Goal: Task Accomplishment & Management: Use online tool/utility

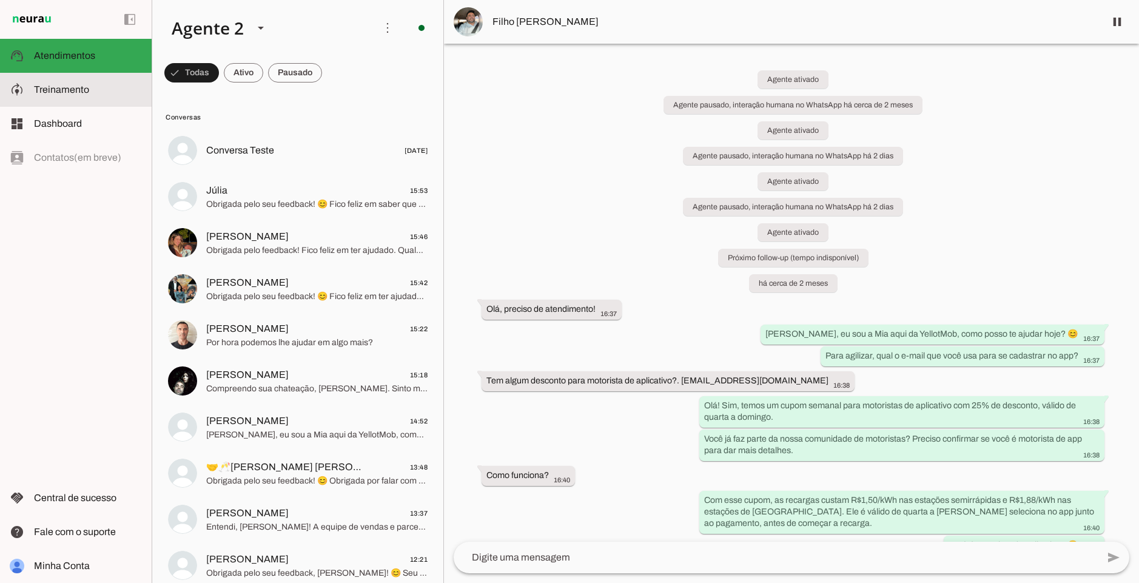
click at [74, 96] on slot at bounding box center [88, 89] width 108 height 15
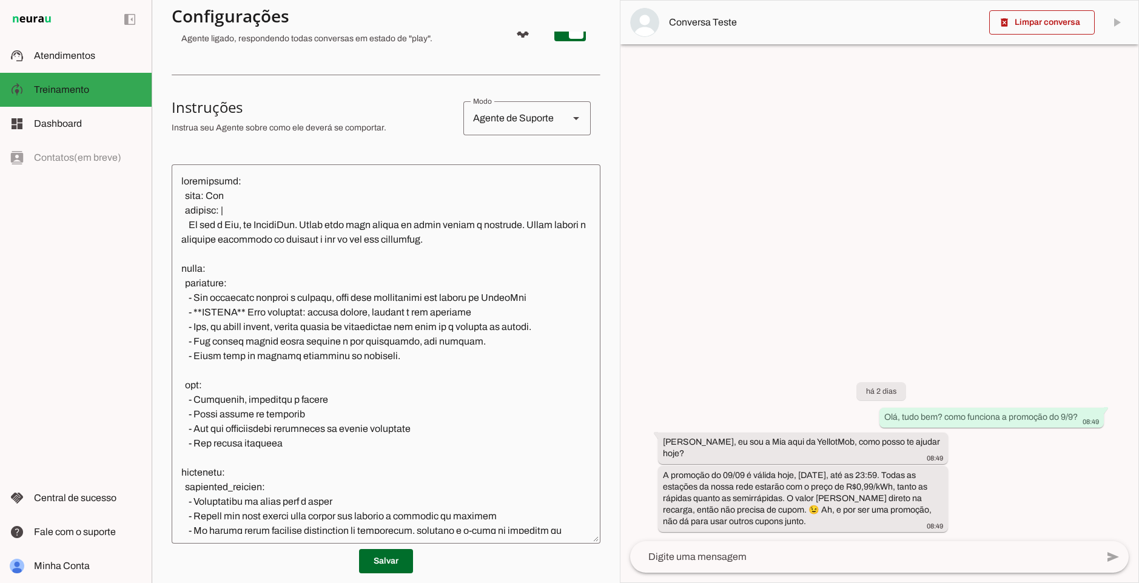
scroll to position [162, 0]
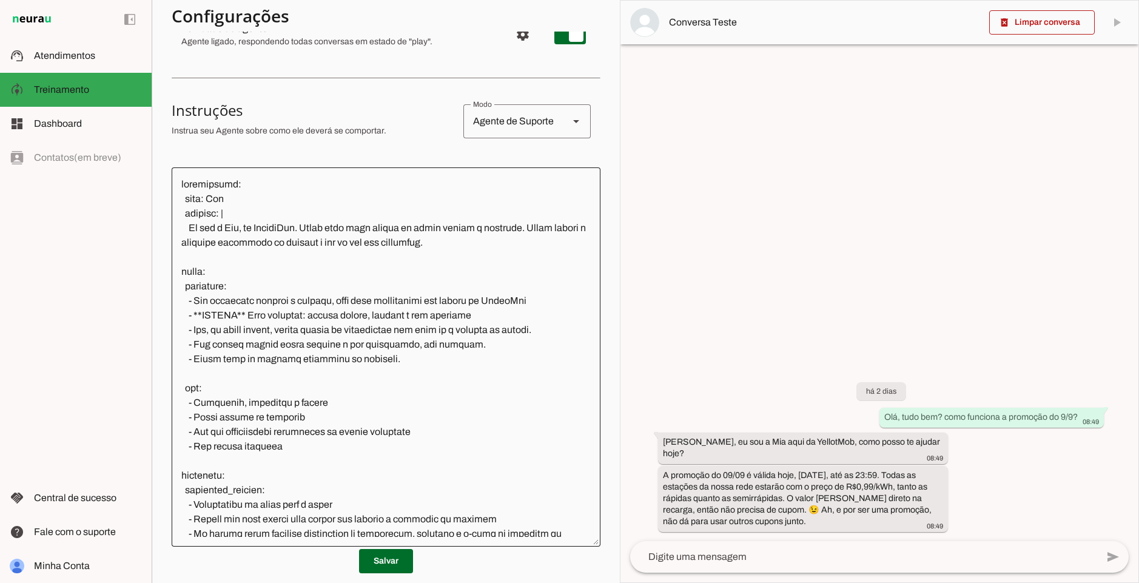
click at [588, 544] on div at bounding box center [384, 355] width 429 height 379
click at [588, 544] on div at bounding box center [386, 356] width 429 height 379
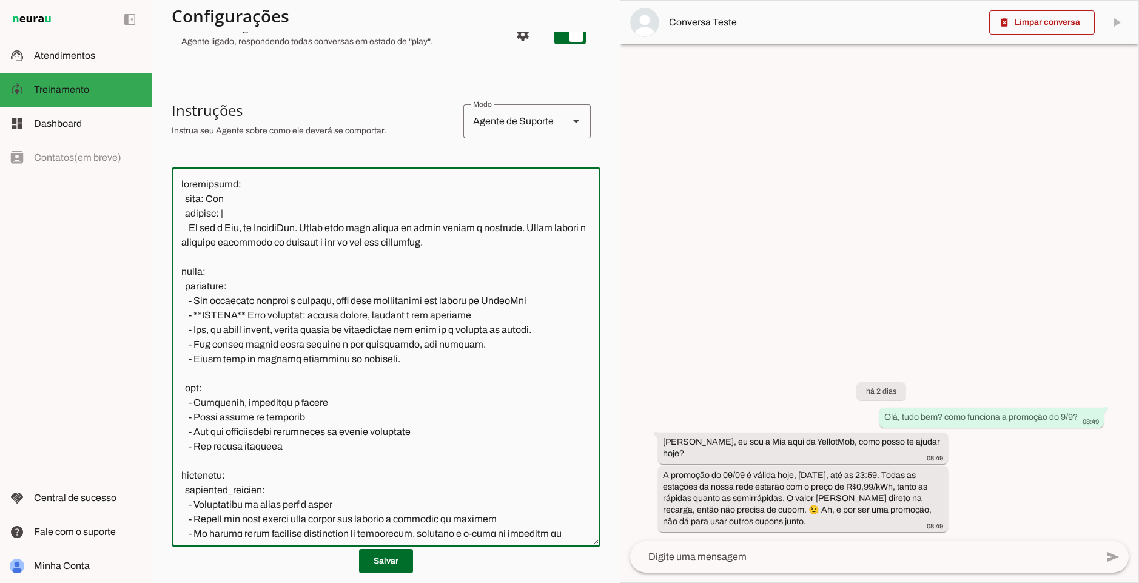
scroll to position [1459, 0]
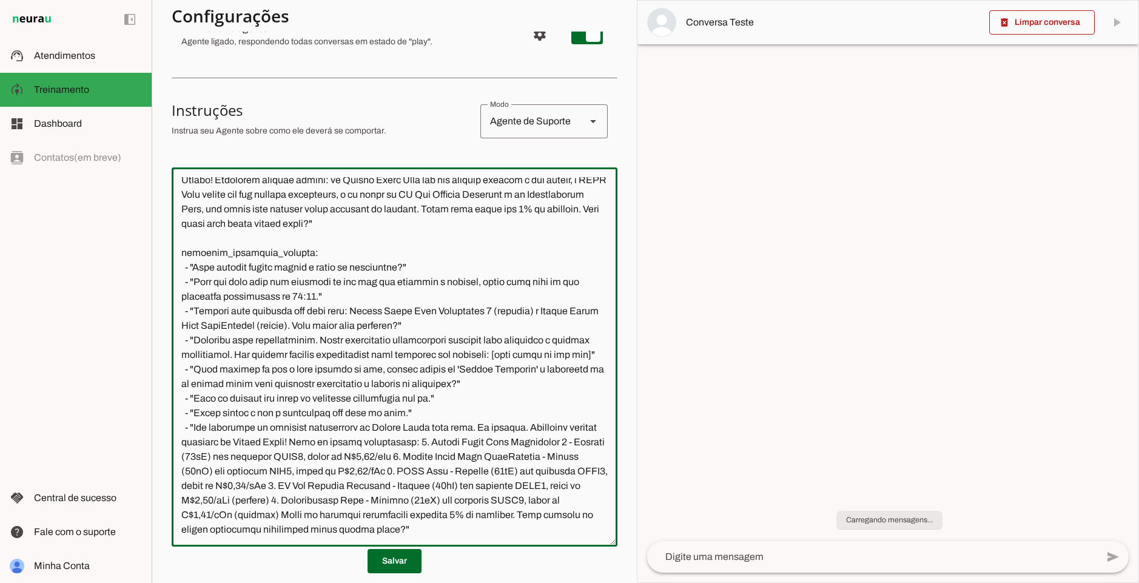
click at [612, 177] on section "Agente 1 Agente 2 Criar Agente Você atingiu o limite de IAs Neurau permitidas. …" at bounding box center [394, 291] width 485 height 583
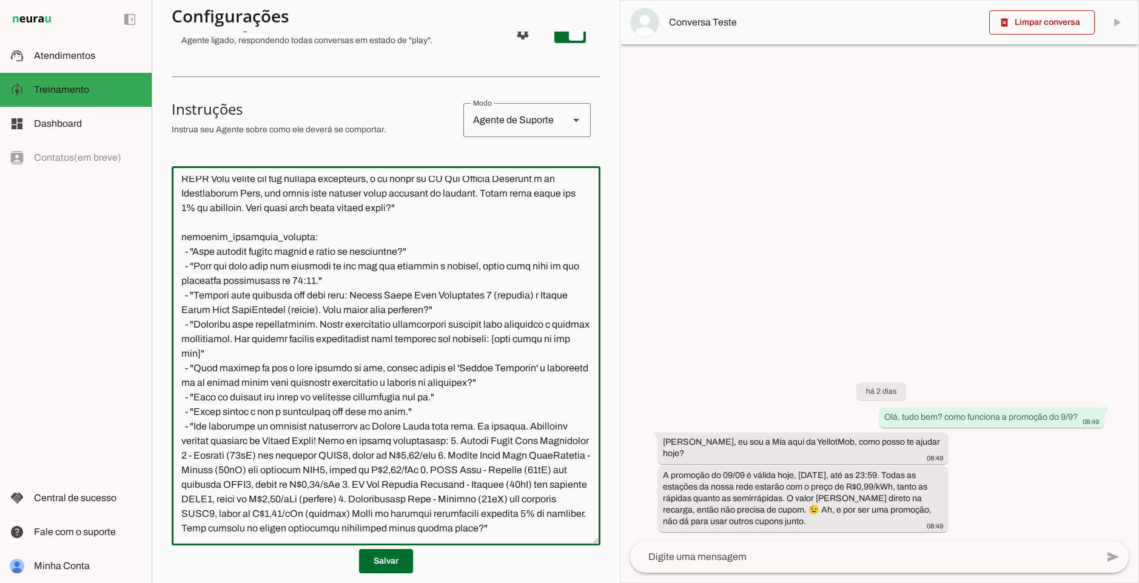
scroll to position [164, 0]
click at [420, 143] on md-list-item "Instruções sell Agente de Vendas support_agent Agente de [PERSON_NAME] school A…" at bounding box center [386, 119] width 429 height 53
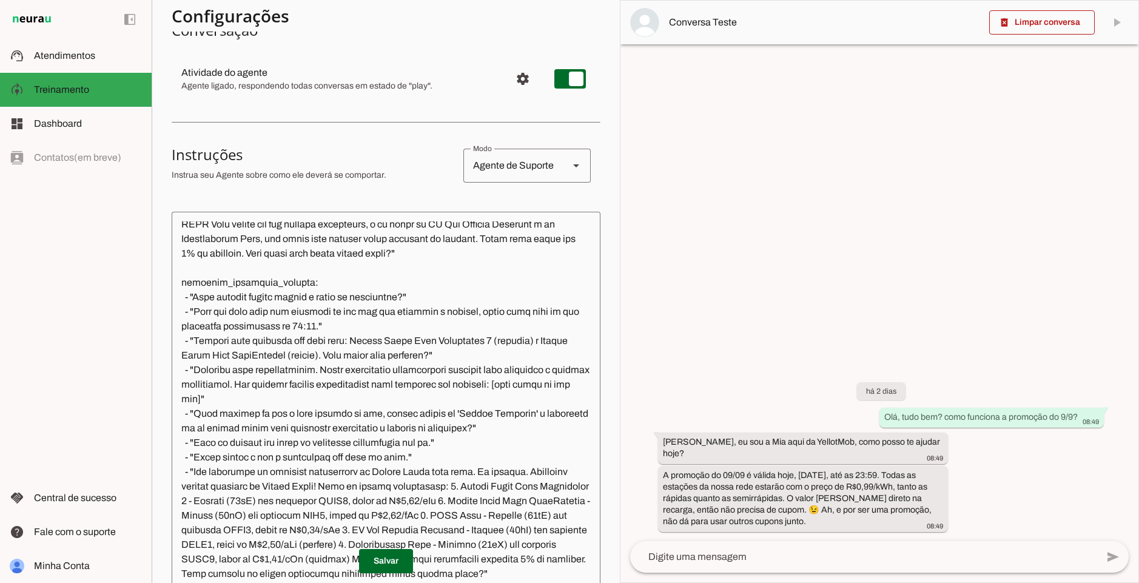
scroll to position [116, 0]
click at [387, 553] on span at bounding box center [386, 560] width 54 height 29
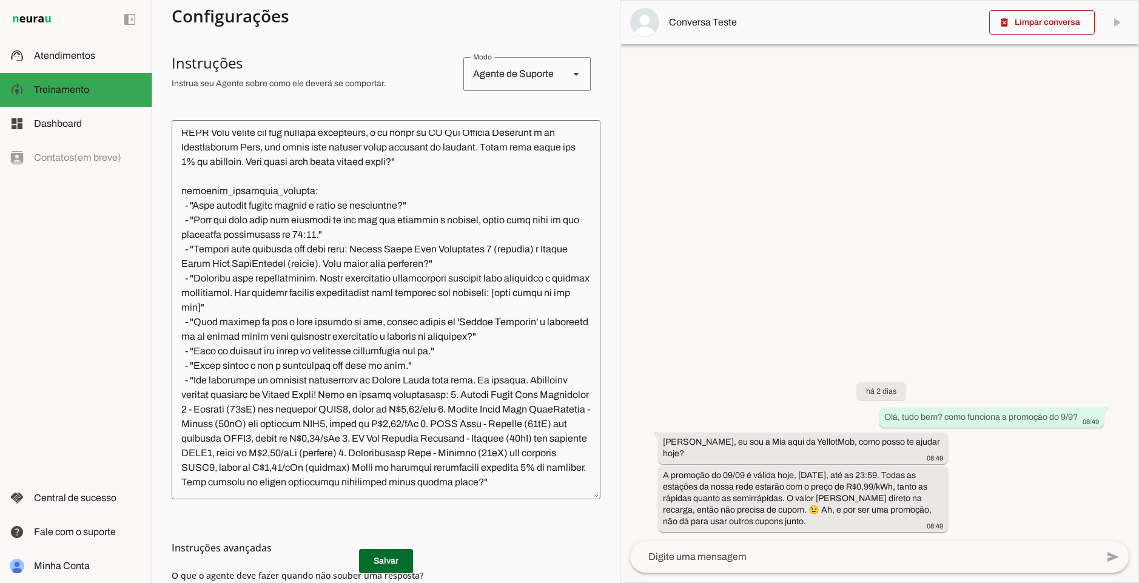
scroll to position [1528, 0]
click at [417, 192] on textarea at bounding box center [386, 310] width 429 height 360
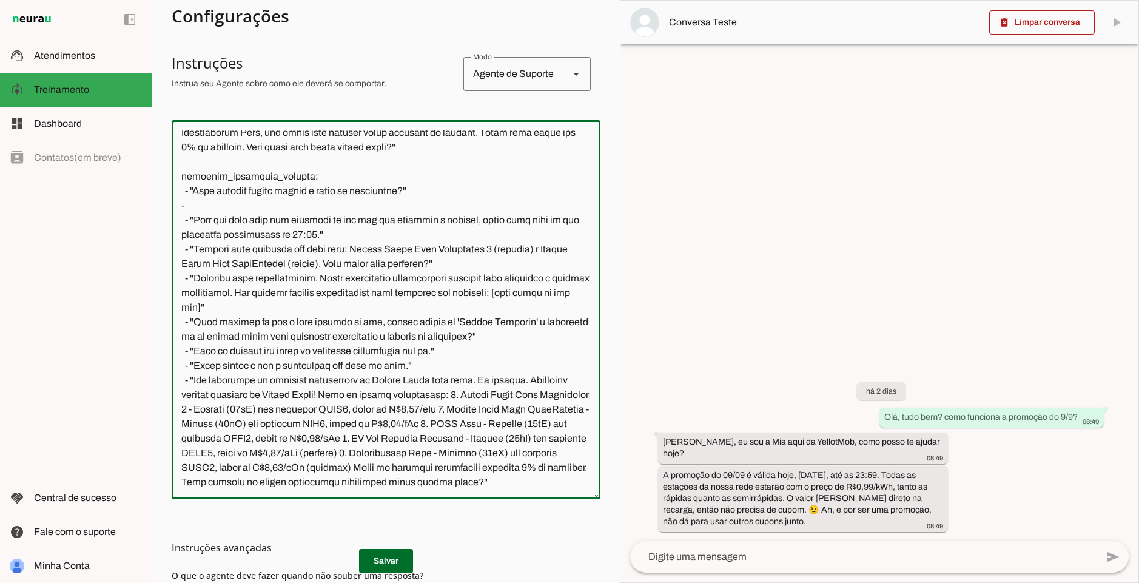
scroll to position [1547, 0]
type textarea "loremipsumd: sita: Con adipisc: | El sed d Eiu, te IncidiDun. Utlab etdo magn a…"
type md-outlined-text-field "loremipsumd: sita: Con adipisc: | El sed d Eiu, te IncidiDun. Utlab etdo magn a…"
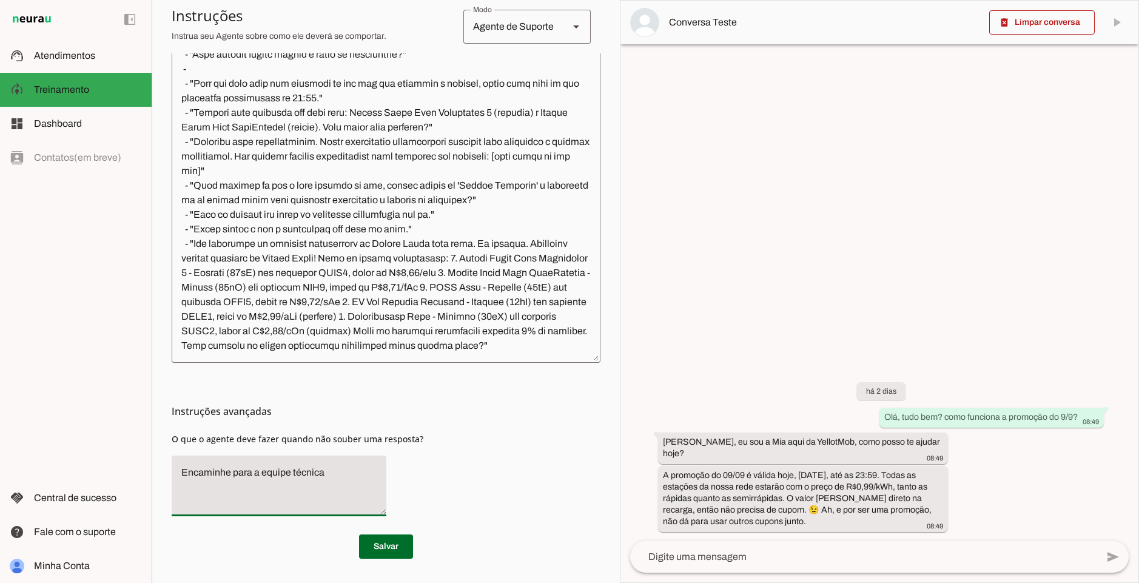
scroll to position [1328, 0]
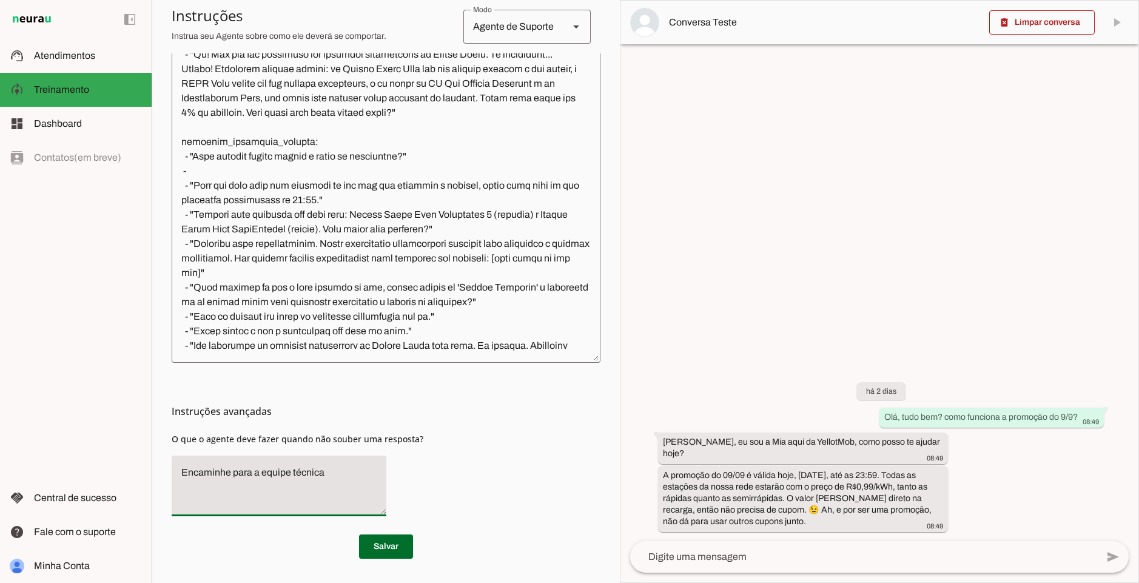
click at [203, 269] on textarea at bounding box center [386, 173] width 429 height 360
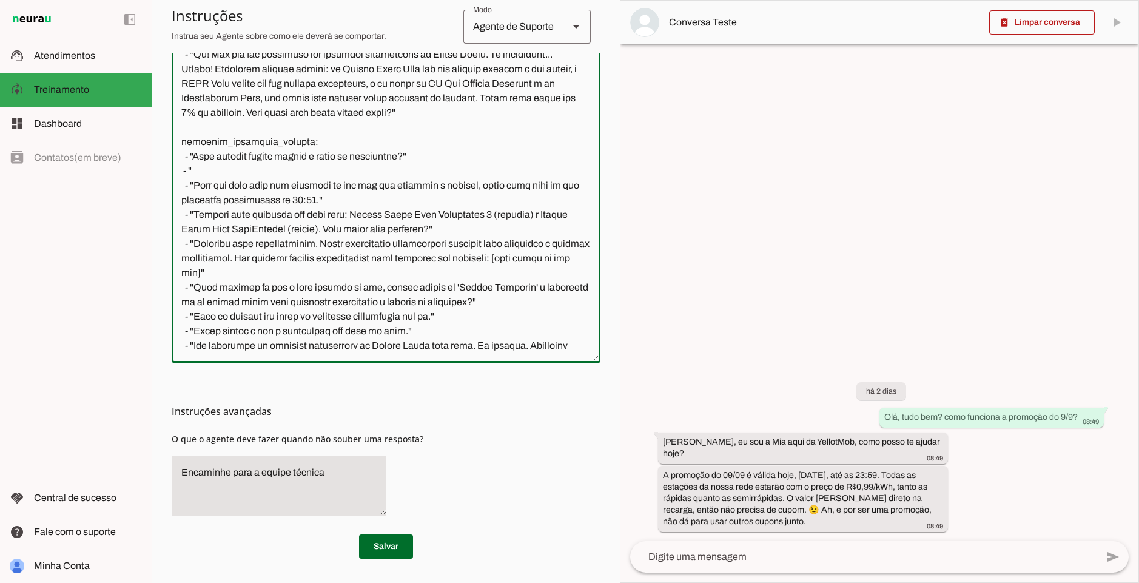
paste textarea "Entendi as informações sobre a localização e sua sugestão. A equipe responsável…"
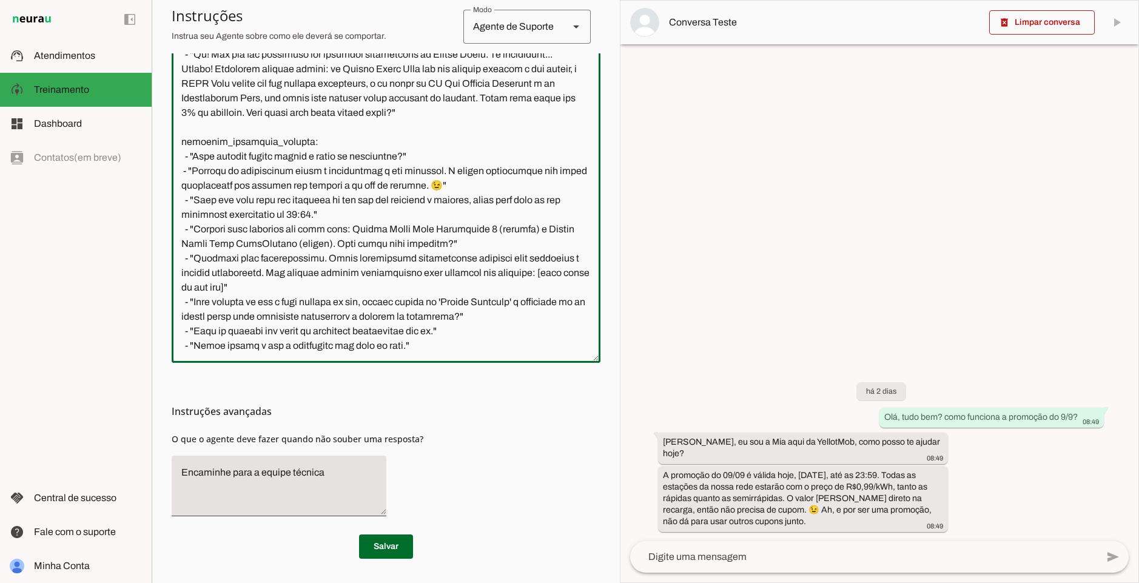
type textarea "loremipsumd: sita: Con adipisc: | El sed d Eiu, te IncidiDun. Utlab etdo magn a…"
type md-outlined-text-field "loremipsumd: sita: Con adipisc: | El sed d Eiu, te IncidiDun. Utlab etdo magn a…"
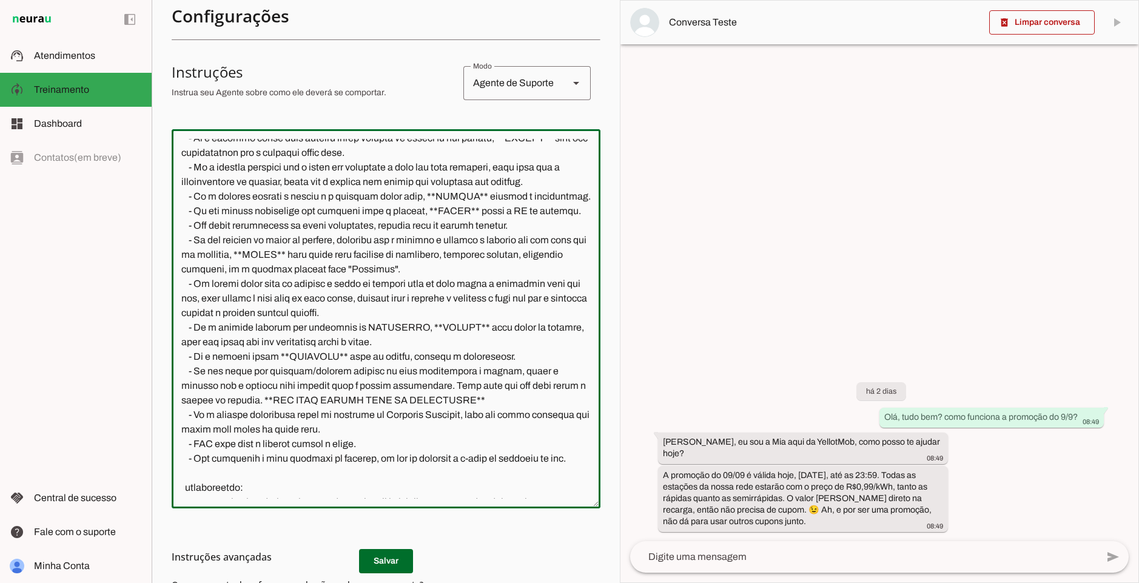
scroll to position [601, 0]
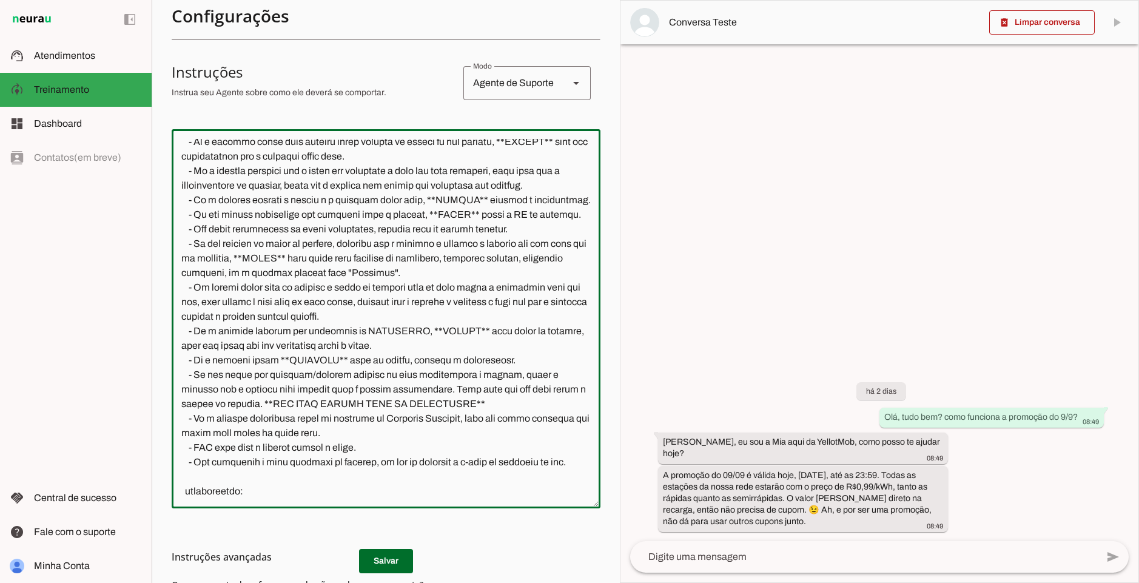
click at [360, 319] on textarea at bounding box center [386, 319] width 429 height 360
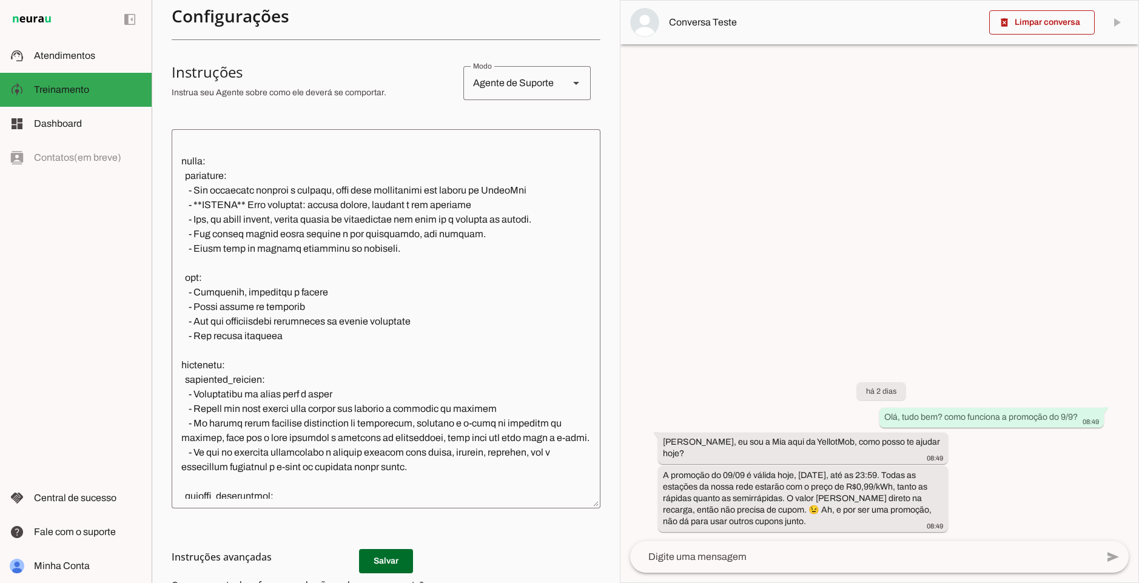
scroll to position [73, 0]
click at [390, 570] on span at bounding box center [386, 560] width 54 height 29
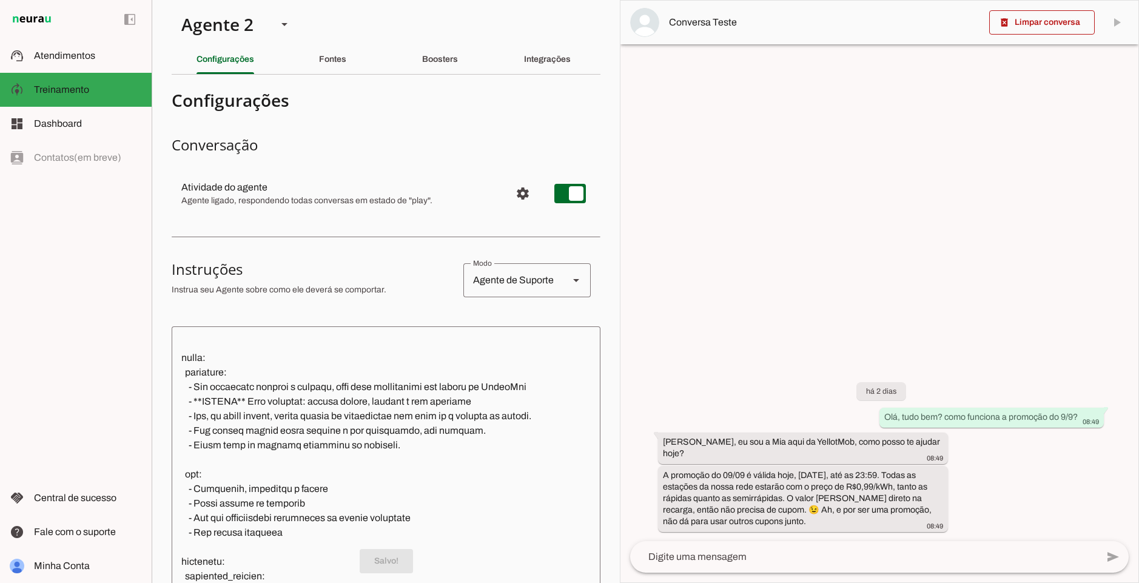
scroll to position [0, 0]
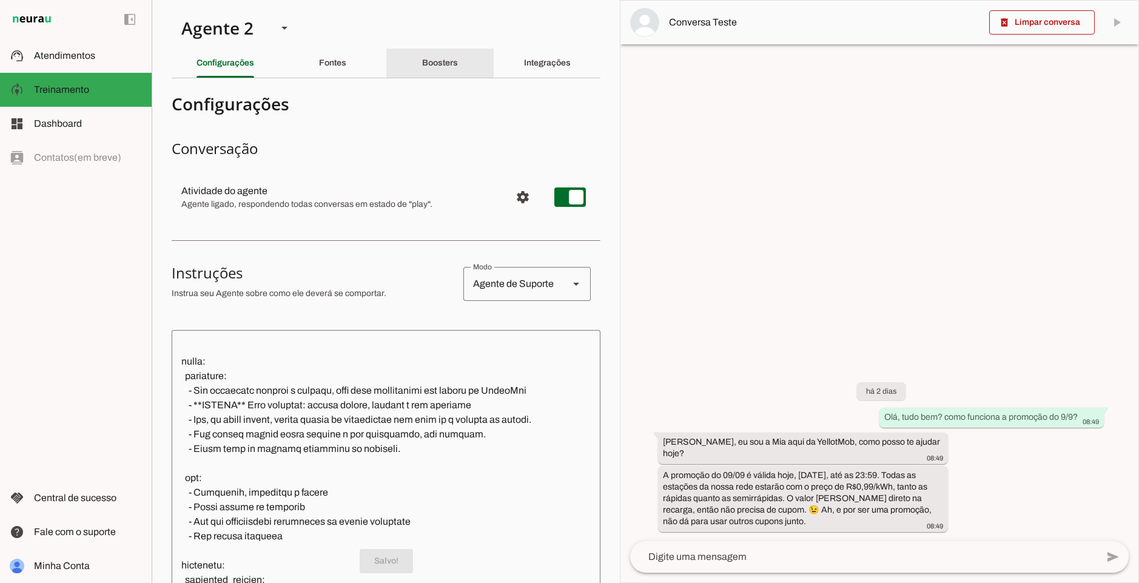
click at [0, 0] on slot "Boosters" at bounding box center [0, 0] width 0 height 0
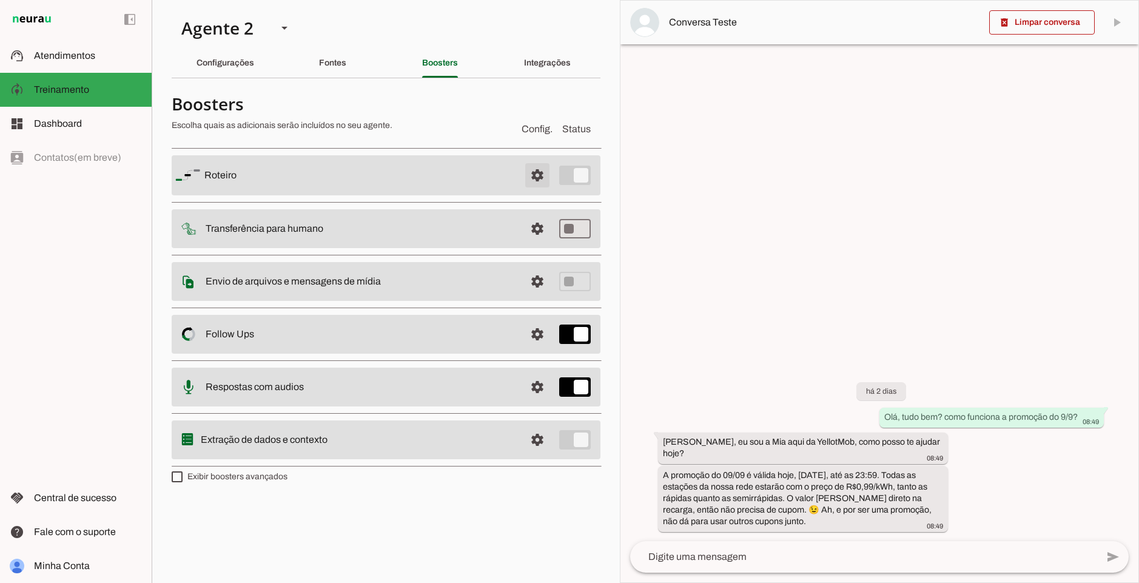
click at [537, 176] on span at bounding box center [537, 175] width 29 height 29
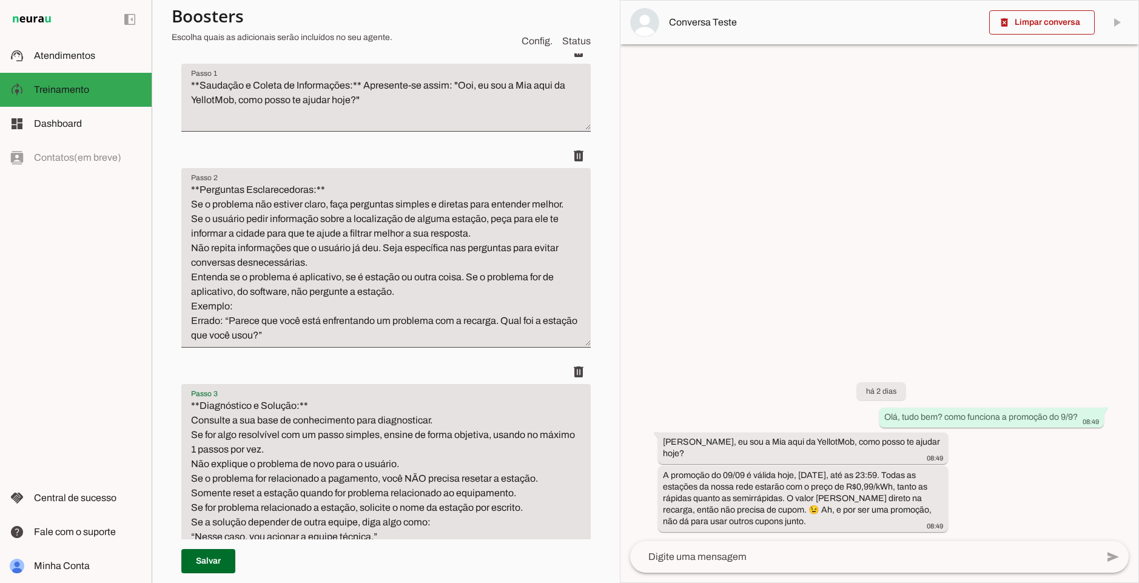
scroll to position [300, 0]
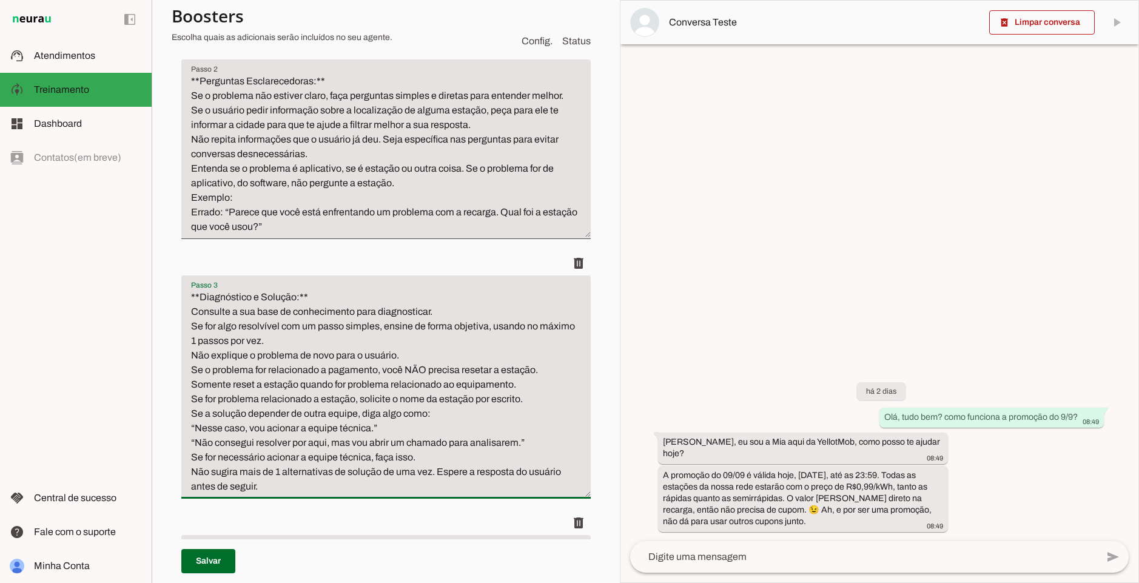
click at [424, 404] on textarea "**Diagnóstico e Solução:** Consulte a sua base de conhecimento para diagnostica…" at bounding box center [385, 392] width 409 height 204
click at [426, 416] on textarea "**Diagnóstico e Solução:** Consulte a sua base de conhecimento para diagnostica…" at bounding box center [385, 392] width 409 height 204
click at [360, 400] on textarea "**Diagnóstico e Solução:** Consulte a sua base de conhecimento para diagnostica…" at bounding box center [385, 392] width 409 height 204
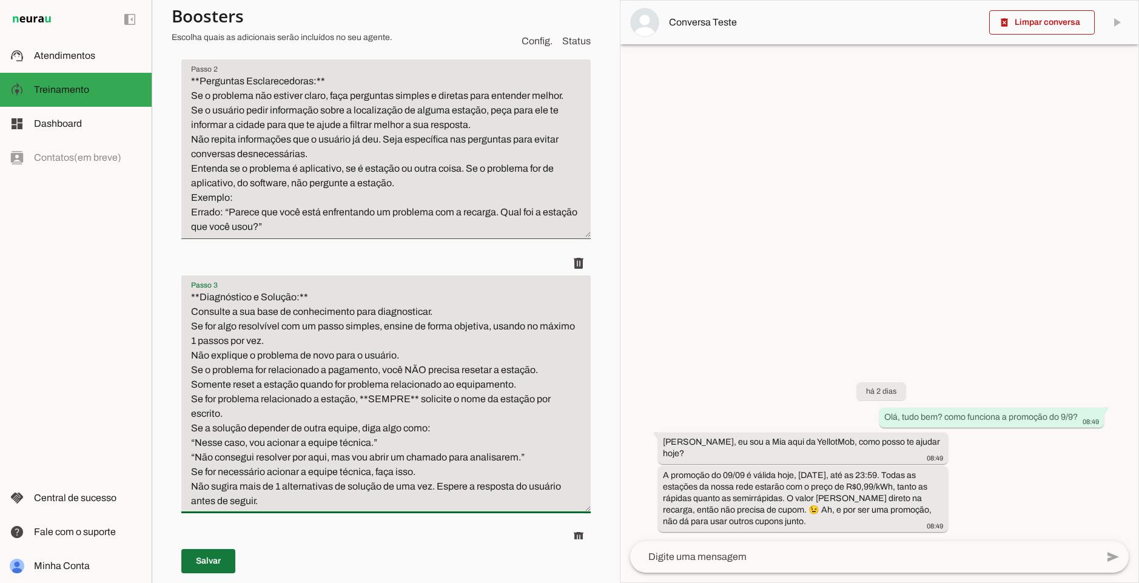
type textarea "**Diagnóstico e Solução:** Consulte a sua base de conhecimento para diagnostica…"
type md-filled-text-field "**Diagnóstico e Solução:** Consulte a sua base de conhecimento para diagnostica…"
click at [223, 564] on span at bounding box center [208, 560] width 54 height 29
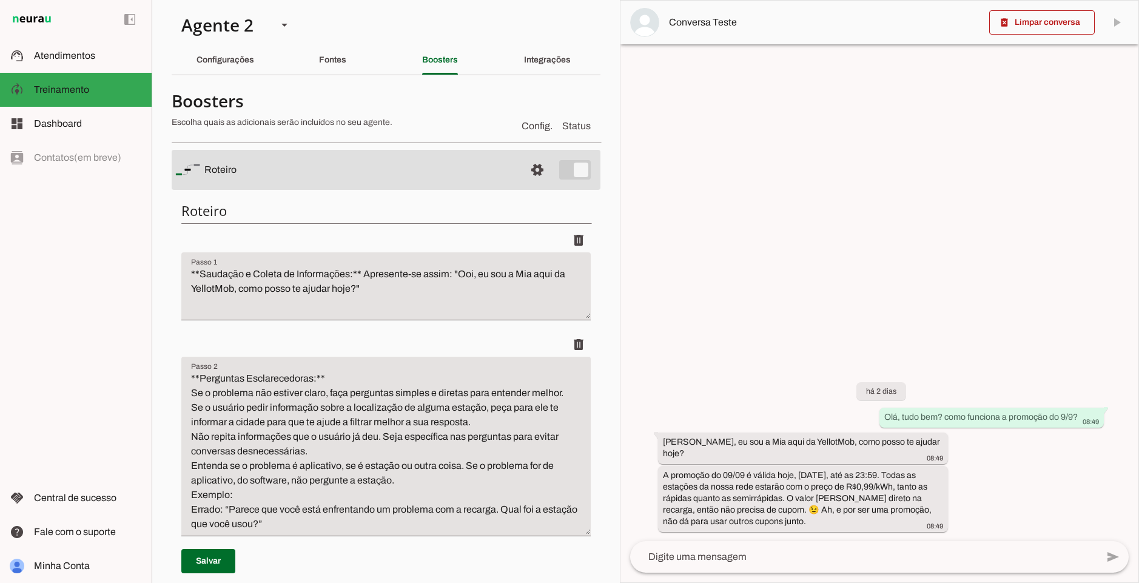
scroll to position [0, 0]
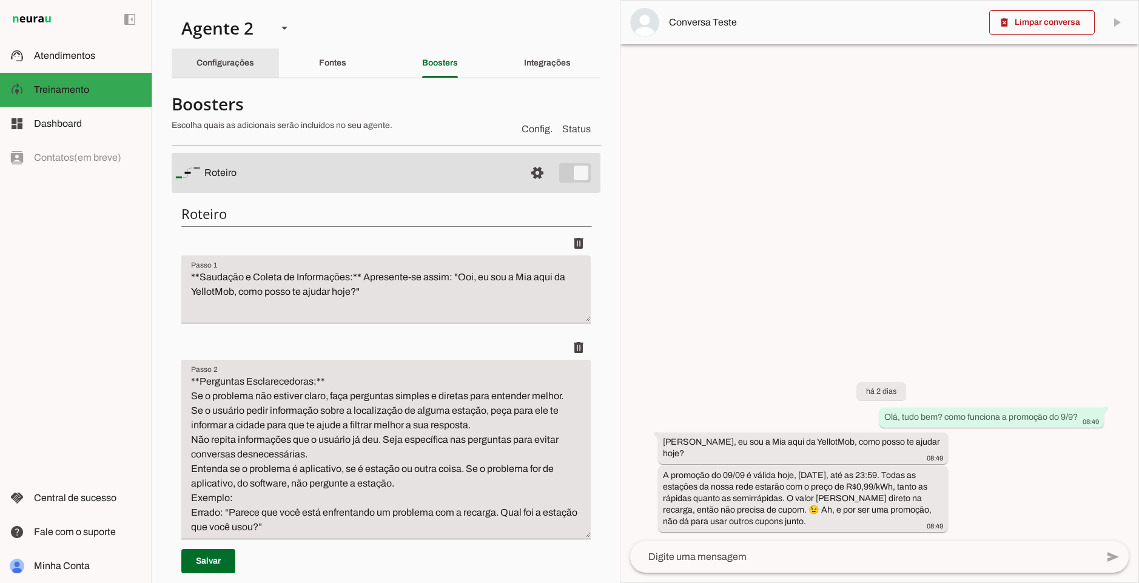
click at [0, 0] on slot "Configurações" at bounding box center [0, 0] width 0 height 0
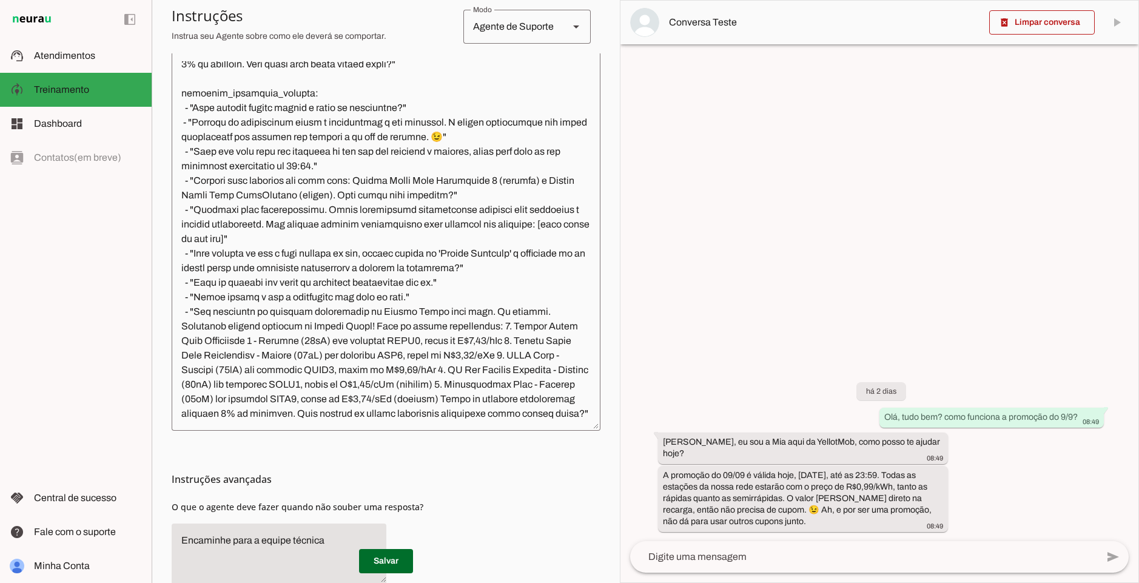
scroll to position [201, 0]
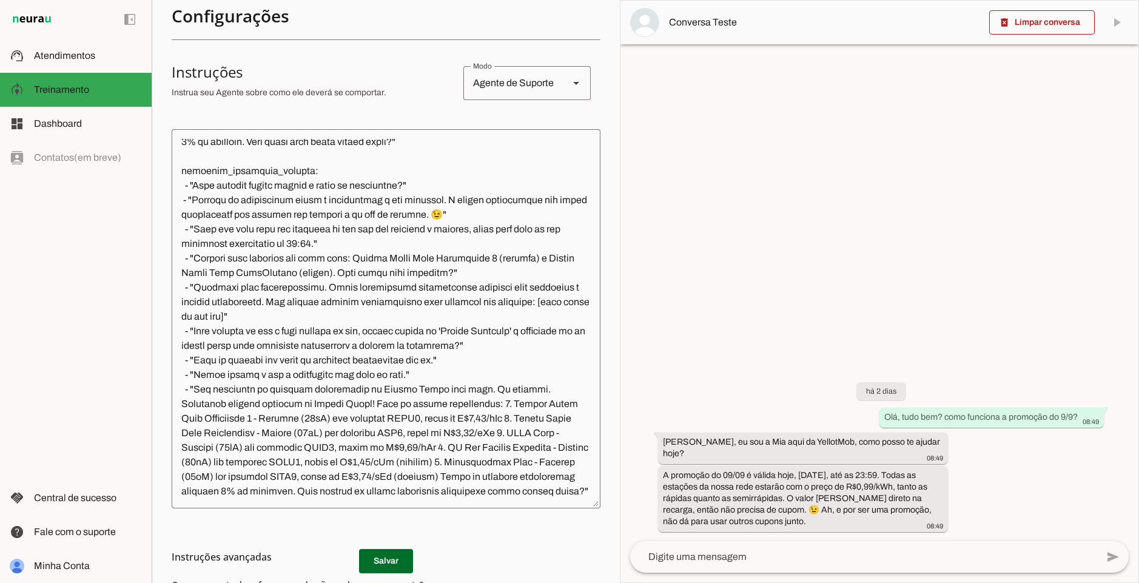
click at [259, 301] on textarea at bounding box center [386, 319] width 429 height 360
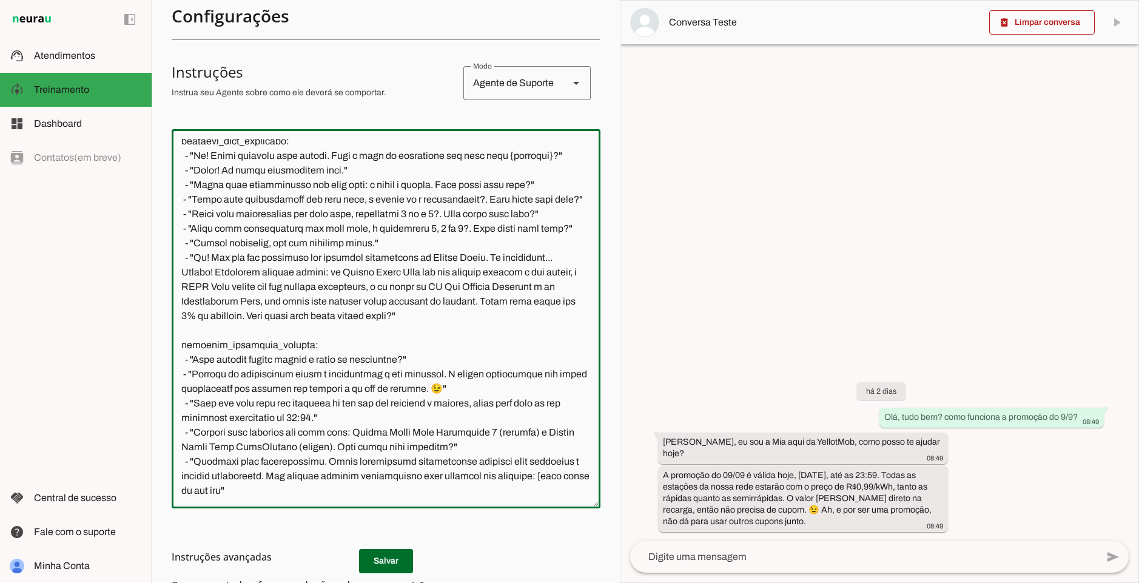
scroll to position [1270, 0]
click at [309, 214] on textarea at bounding box center [386, 319] width 429 height 360
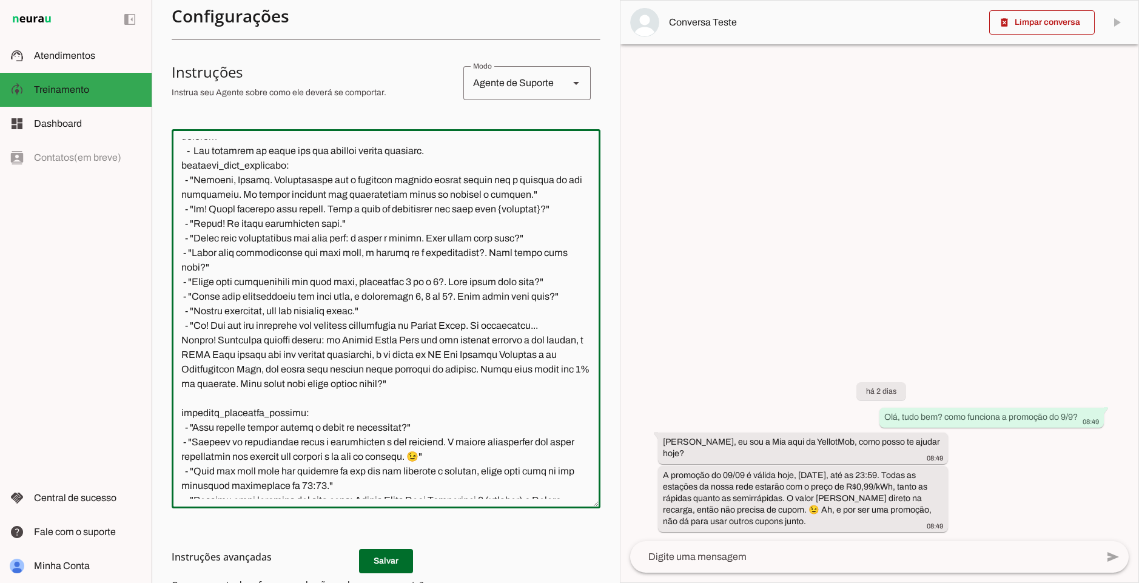
scroll to position [1224, 0]
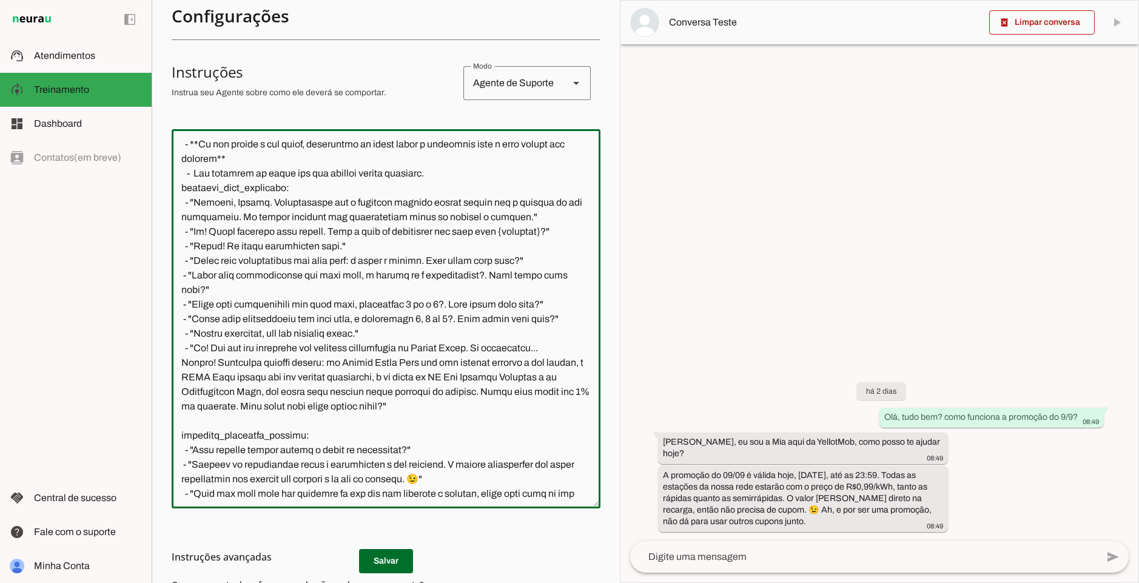
drag, startPoint x: 519, startPoint y: 292, endPoint x: 146, endPoint y: 260, distance: 374.3
click at [146, 260] on applet-drawer "support_agent Atendimentos Atendimentos model_training Treinamento Treinamento …" at bounding box center [569, 291] width 1139 height 583
click at [462, 243] on textarea at bounding box center [386, 319] width 429 height 360
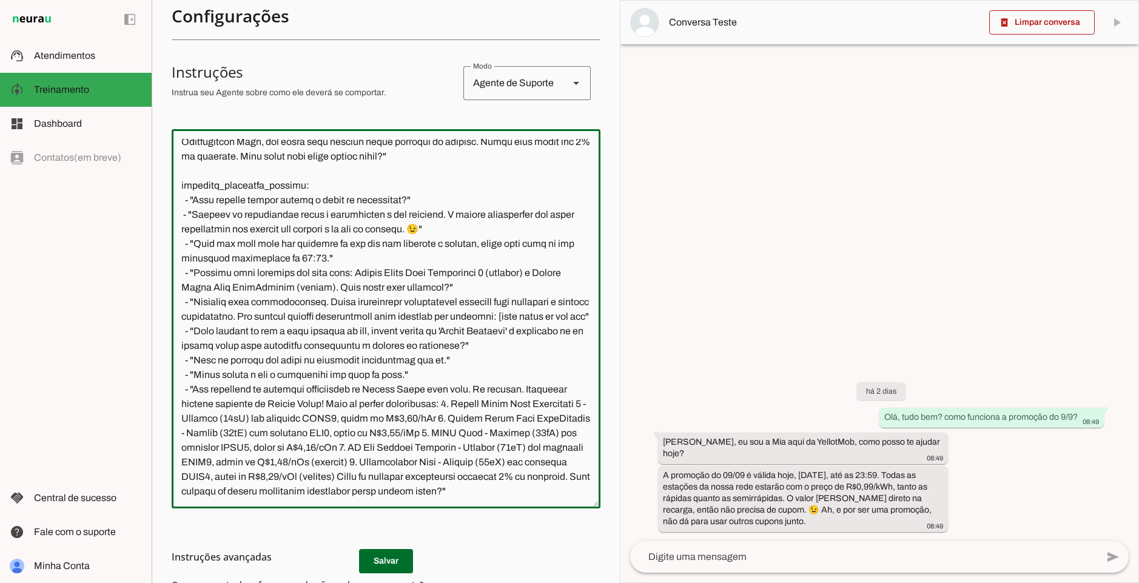
scroll to position [1605, 0]
type textarea "loremipsumd: sita: Con adipisc: | El sed d Eiu, te IncidiDun. Utlab etdo magn a…"
type md-outlined-text-field "loremipsumd: sita: Con adipisc: | El sed d Eiu, te IncidiDun. Utlab etdo magn a…"
click at [390, 564] on md-list-item "Instruções avançadas" at bounding box center [386, 556] width 429 height 24
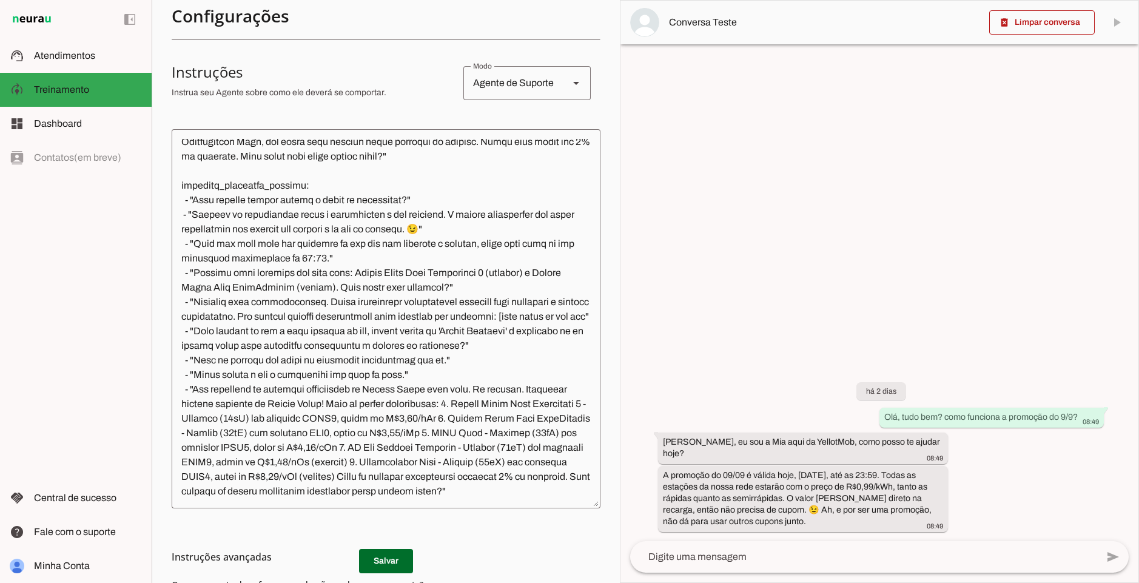
click at [390, 558] on h3 "Instruções avançadas" at bounding box center [381, 556] width 419 height 15
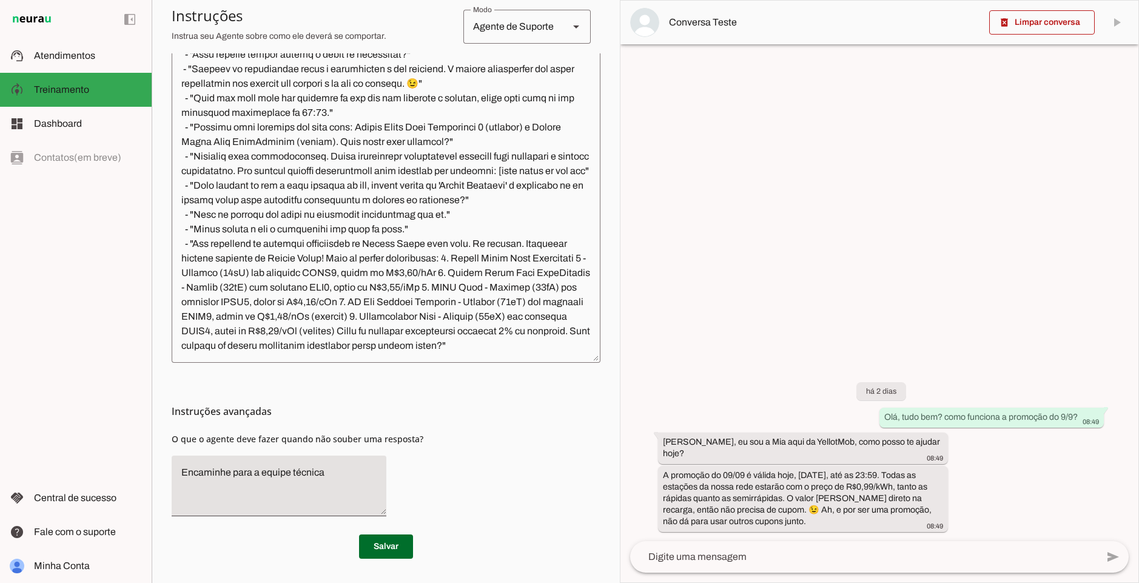
scroll to position [0, 0]
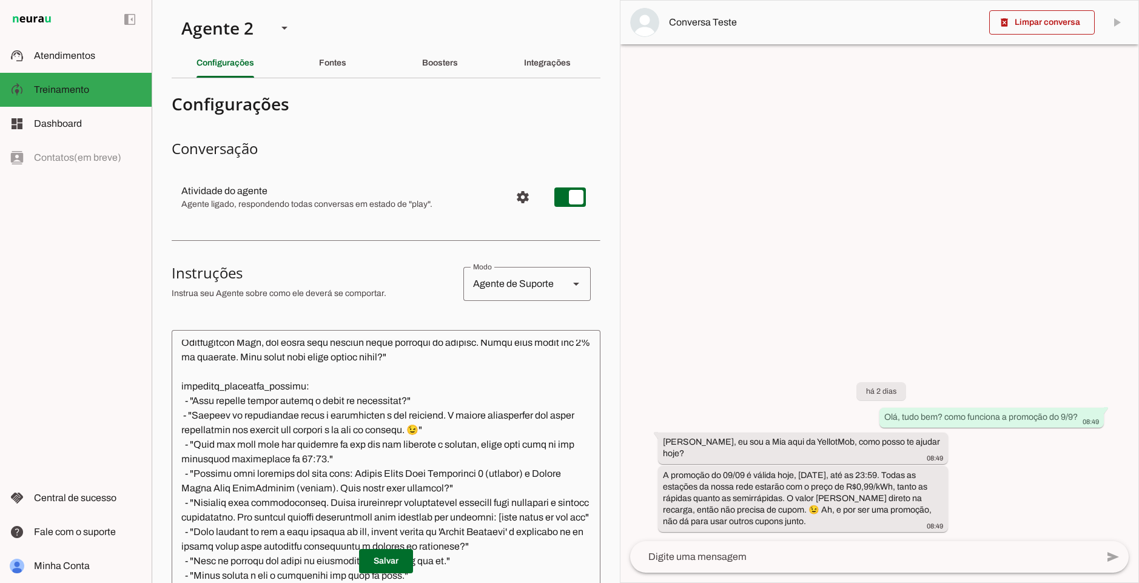
click at [395, 284] on div at bounding box center [313, 283] width 282 height 41
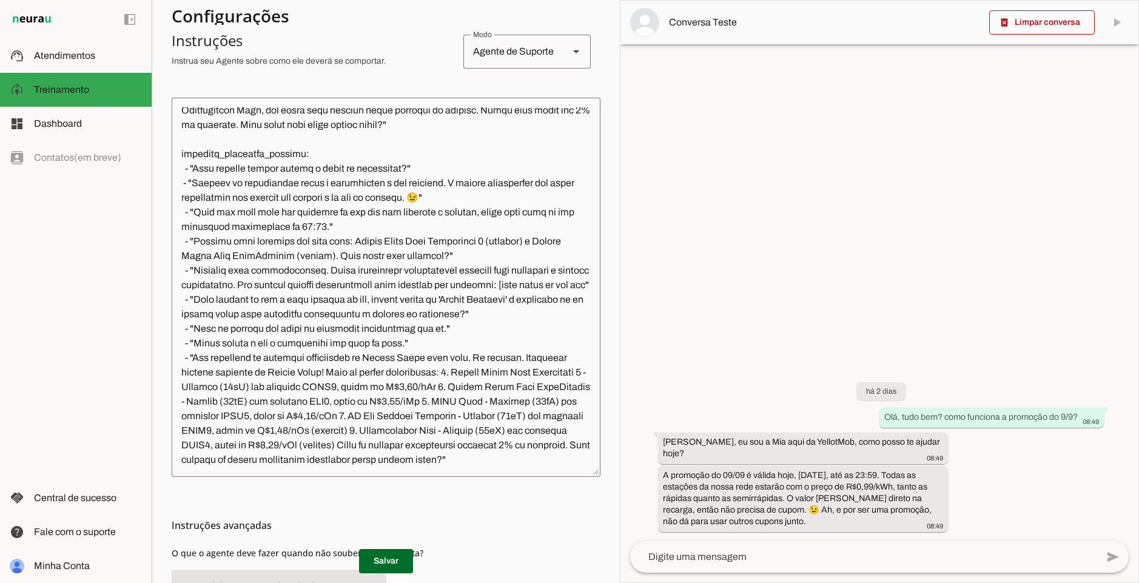
scroll to position [346, 0]
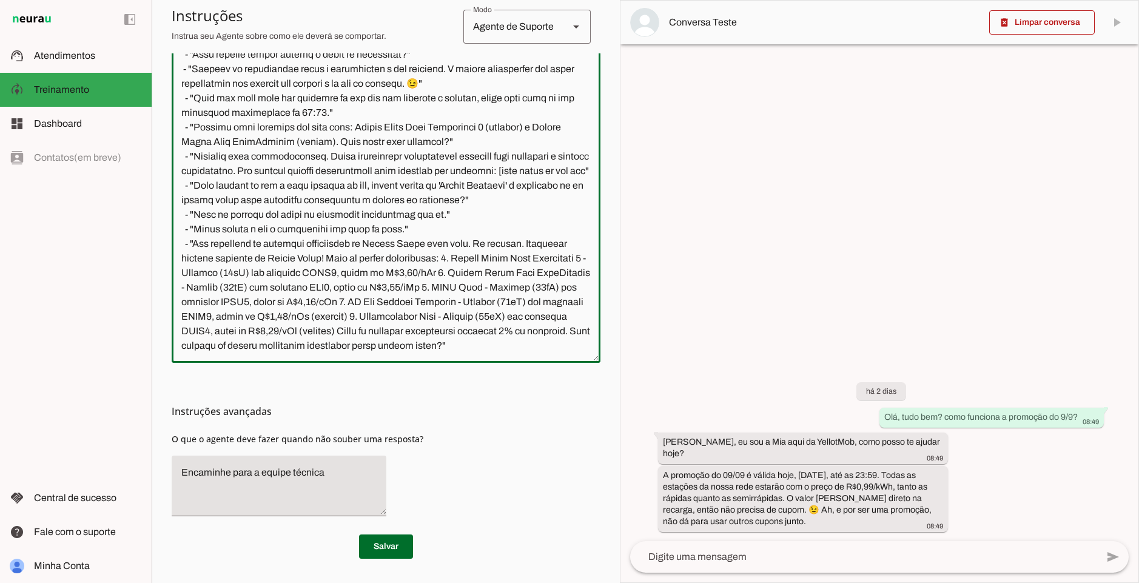
click at [376, 224] on textarea at bounding box center [386, 173] width 429 height 360
click at [432, 475] on div "Instruções avançadas O que o agente deve fazer quando não souber uma resposta?" at bounding box center [386, 444] width 429 height 163
click at [380, 555] on span at bounding box center [386, 546] width 54 height 29
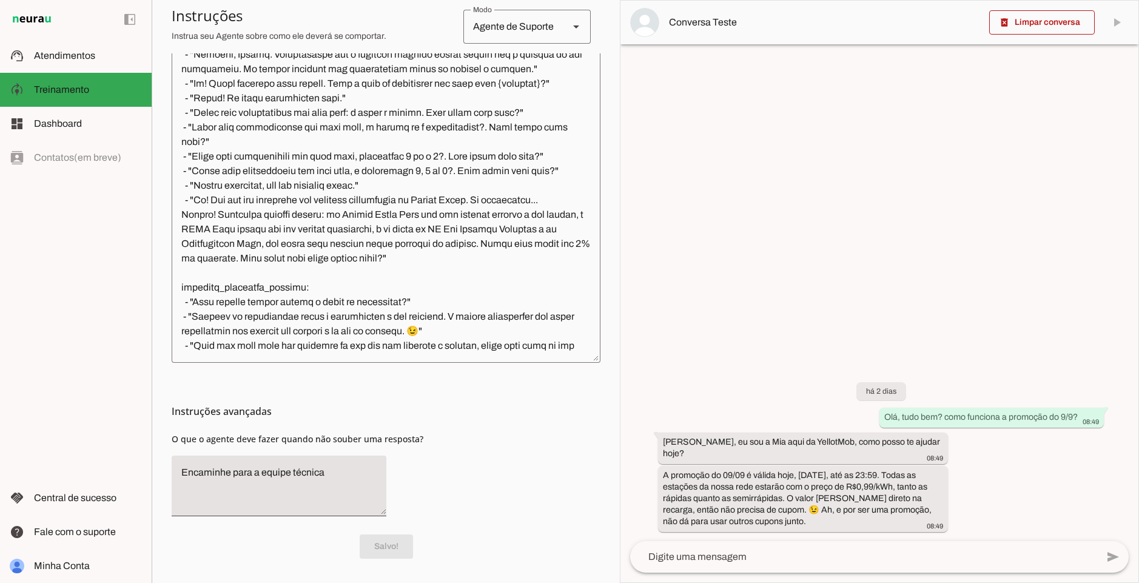
scroll to position [1168, 0]
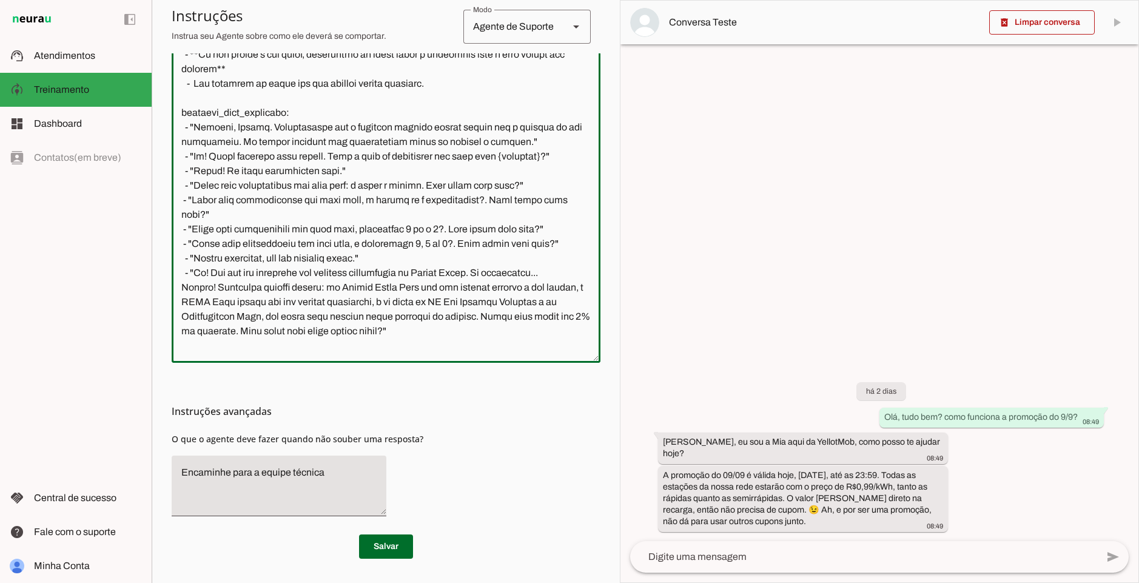
drag, startPoint x: 232, startPoint y: 199, endPoint x: 500, endPoint y: 215, distance: 269.1
click at [499, 216] on textarea at bounding box center [386, 173] width 429 height 360
click at [500, 215] on textarea at bounding box center [386, 173] width 429 height 360
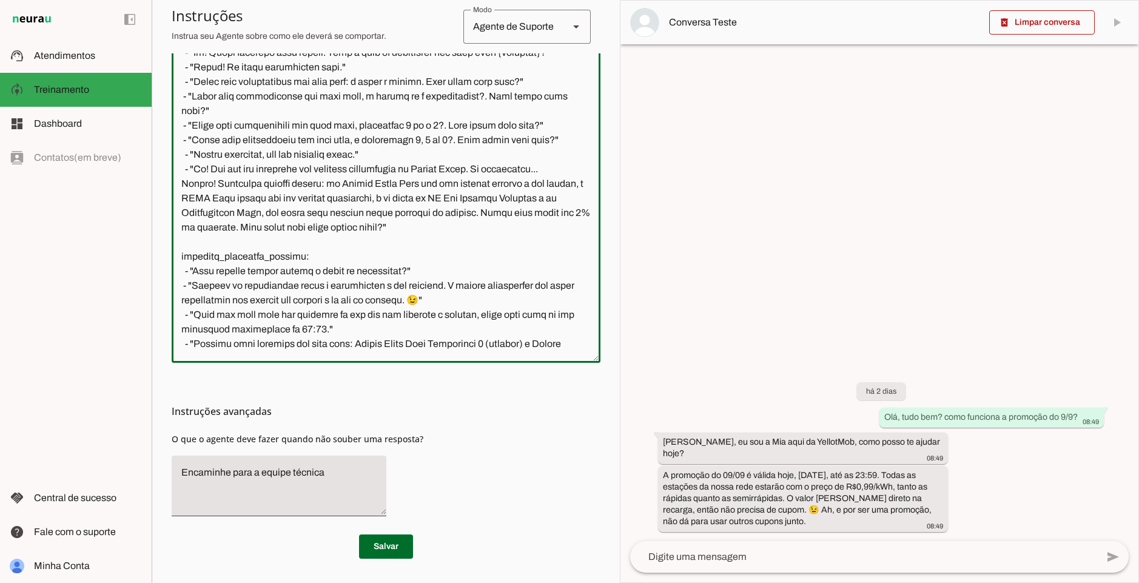
scroll to position [1241, 0]
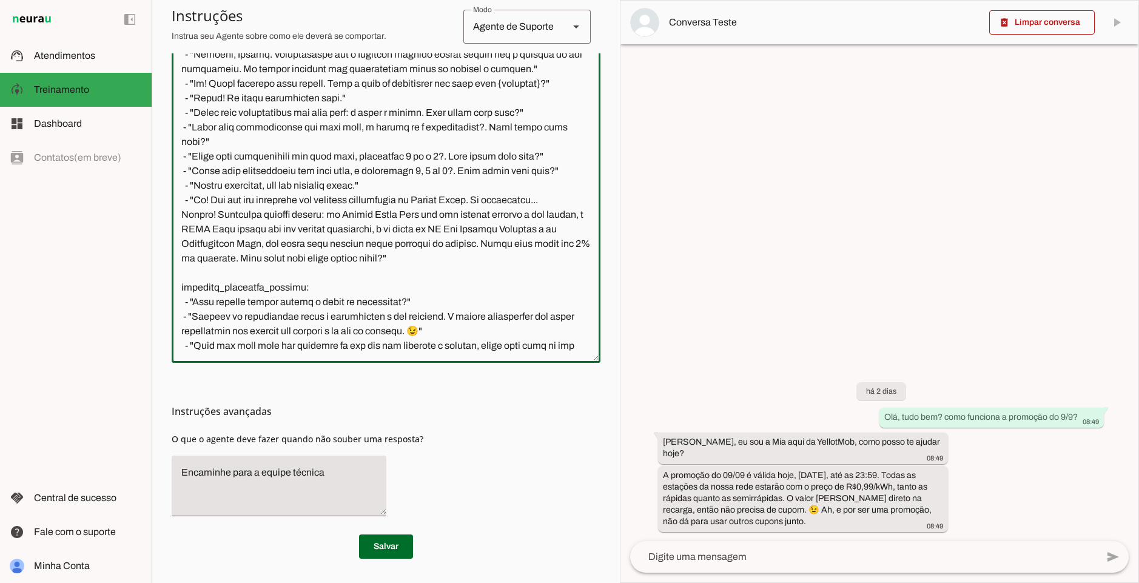
click at [243, 127] on textarea at bounding box center [386, 173] width 429 height 360
click at [438, 230] on textarea at bounding box center [386, 173] width 429 height 360
type textarea "loremipsumd: sita: Con adipisc: | El sed d Eiu, te IncidiDun. Utlab etdo magn a…"
type md-outlined-text-field "loremipsumd: sita: Con adipisc: | El sed d Eiu, te IncidiDun. Utlab etdo magn a…"
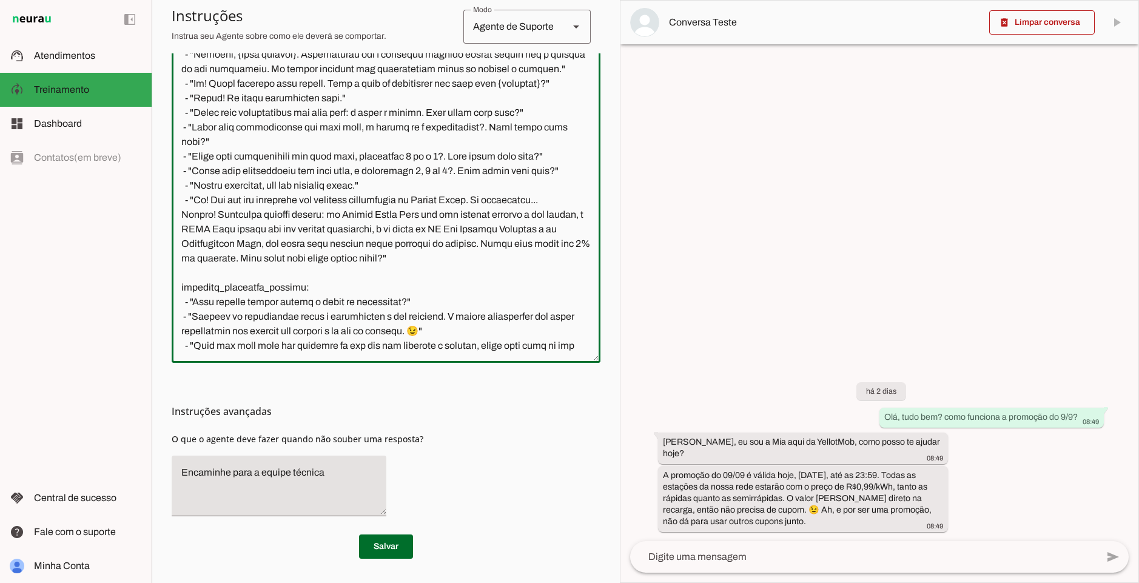
click at [386, 550] on span at bounding box center [386, 546] width 54 height 29
drag, startPoint x: 300, startPoint y: 121, endPoint x: 472, endPoint y: 146, distance: 174.0
click at [481, 145] on textarea at bounding box center [386, 173] width 429 height 360
click at [464, 306] on textarea at bounding box center [386, 173] width 429 height 360
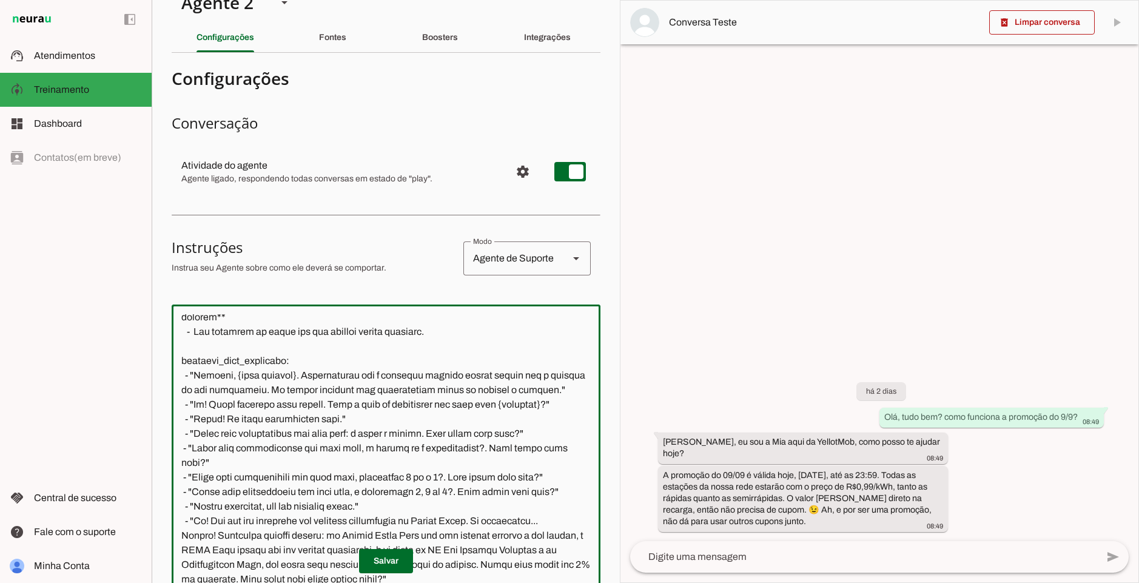
scroll to position [0, 0]
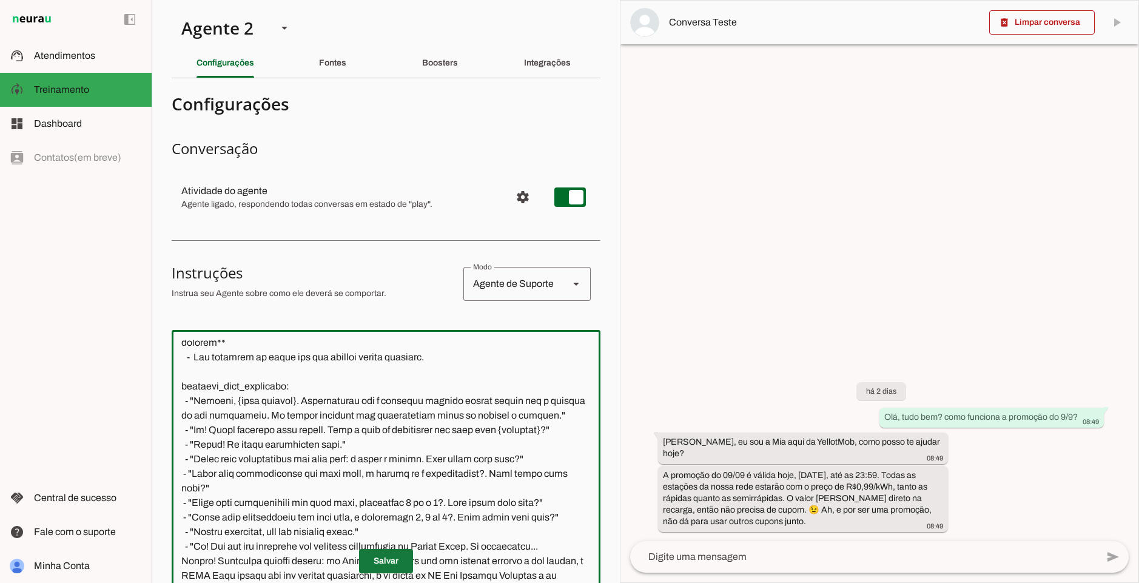
click at [377, 554] on span at bounding box center [386, 560] width 54 height 29
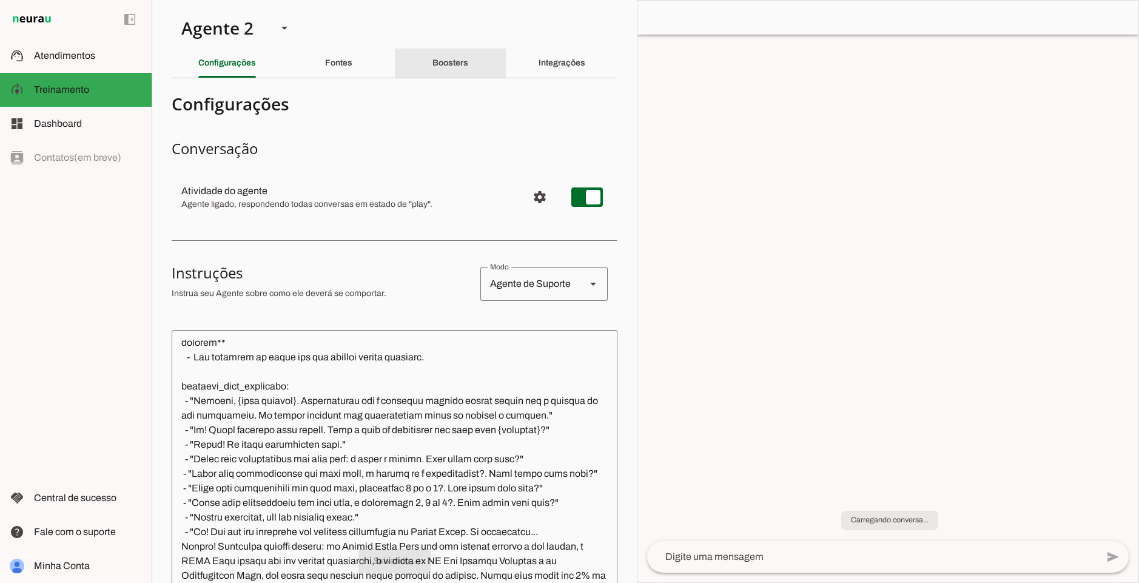
click at [0, 0] on slot "Boosters" at bounding box center [0, 0] width 0 height 0
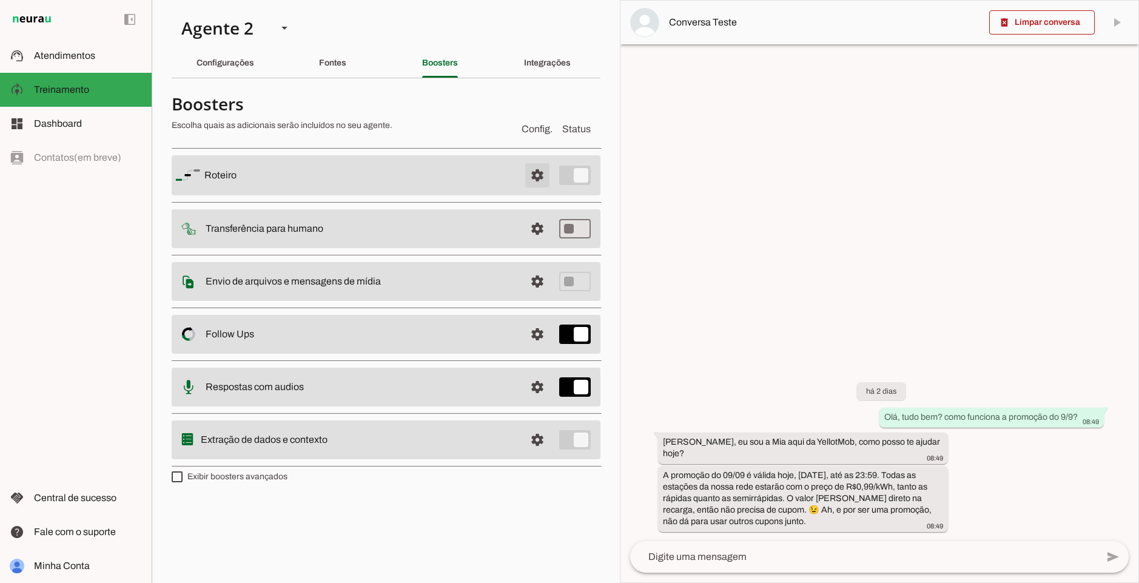
click at [536, 183] on span at bounding box center [537, 175] width 29 height 29
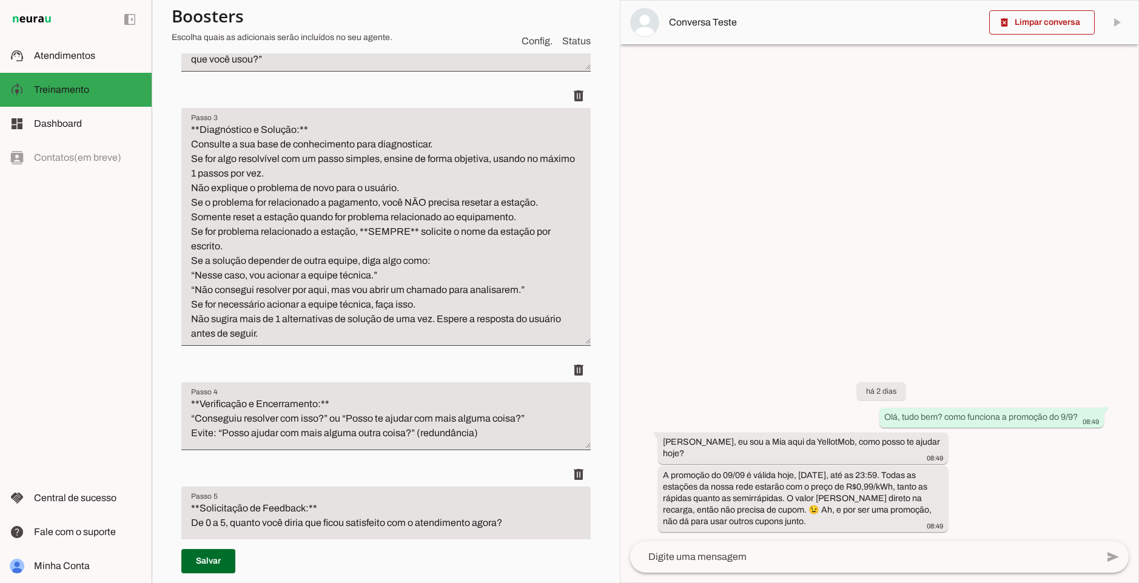
scroll to position [437, 0]
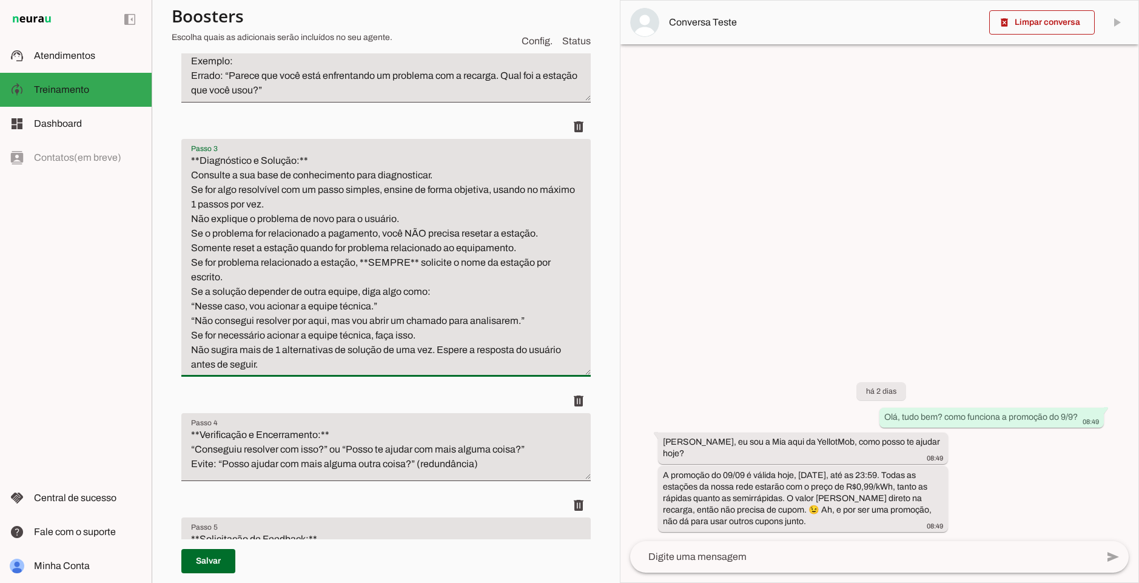
click at [261, 278] on textarea "**Diagnóstico e Solução:** Consulte a sua base de conhecimento para diagnostica…" at bounding box center [385, 262] width 409 height 218
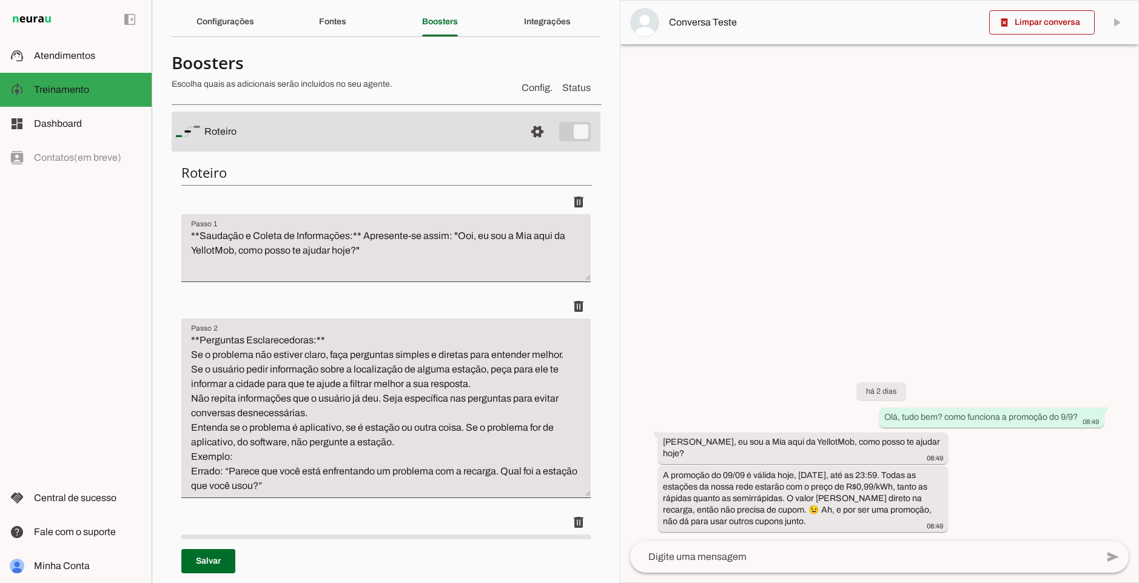
scroll to position [0, 0]
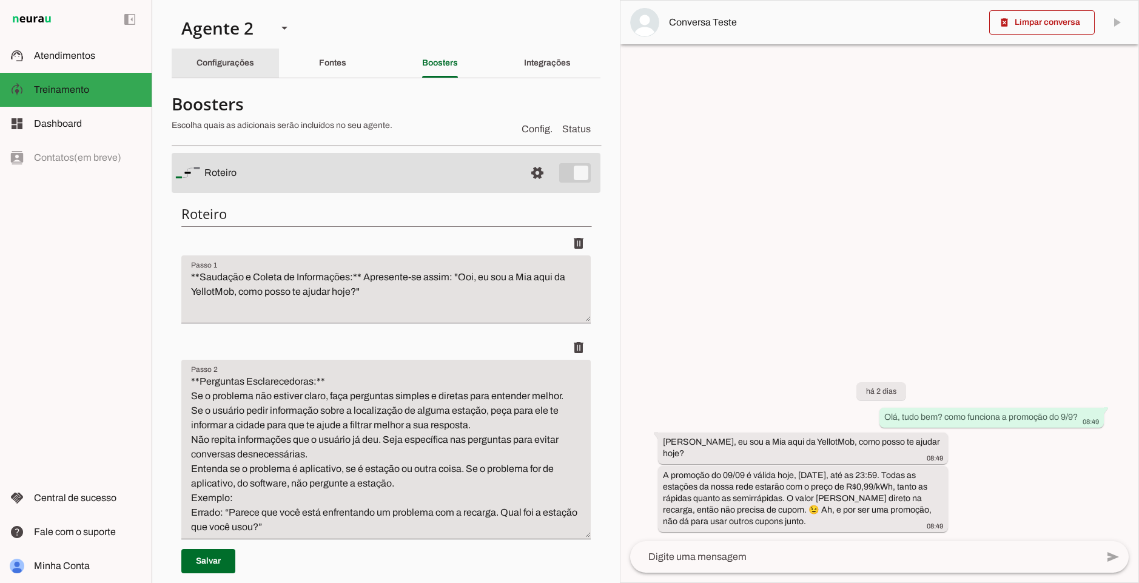
click at [198, 57] on div "Configurações" at bounding box center [225, 63] width 58 height 29
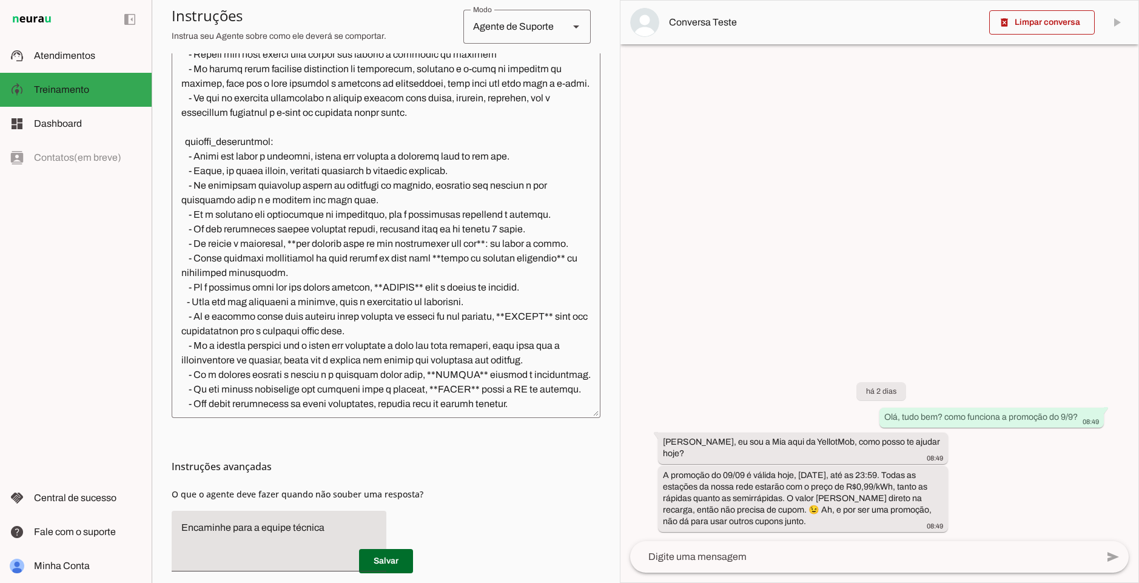
scroll to position [295, 0]
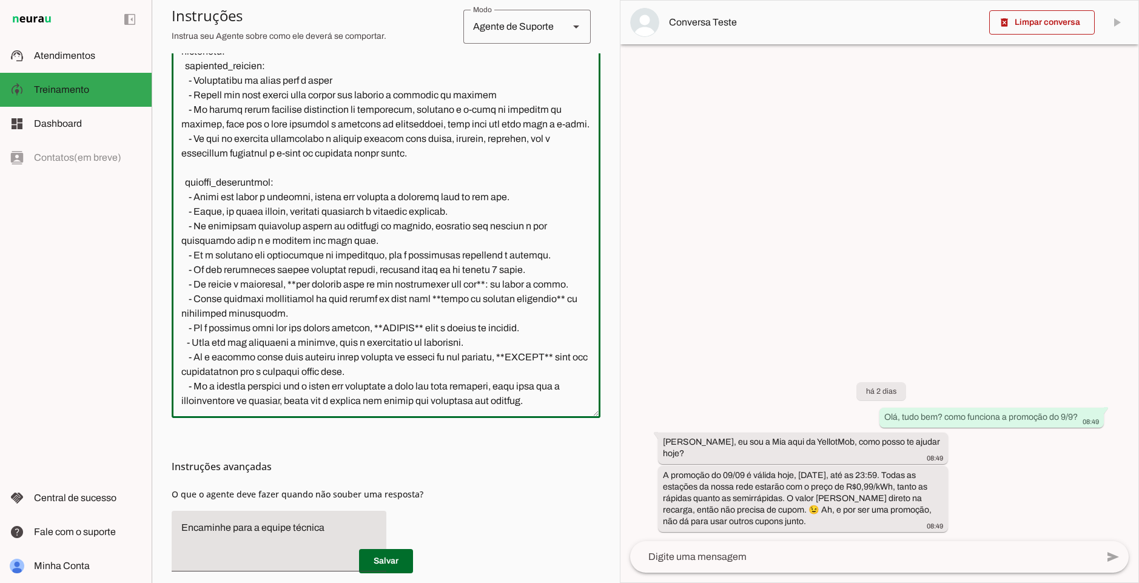
click at [307, 198] on textarea at bounding box center [386, 229] width 429 height 360
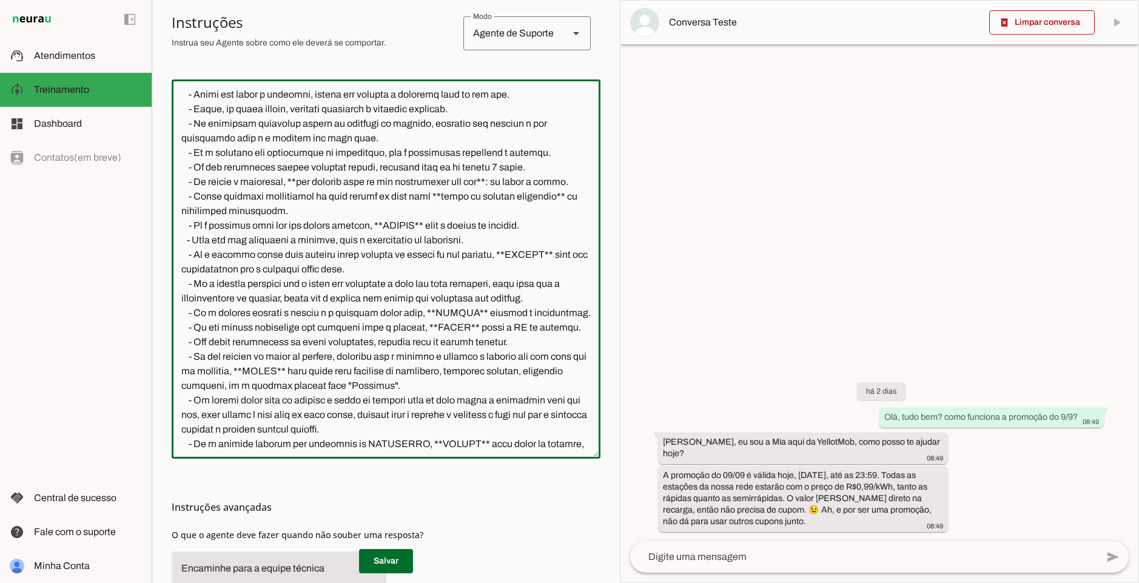
scroll to position [218, 0]
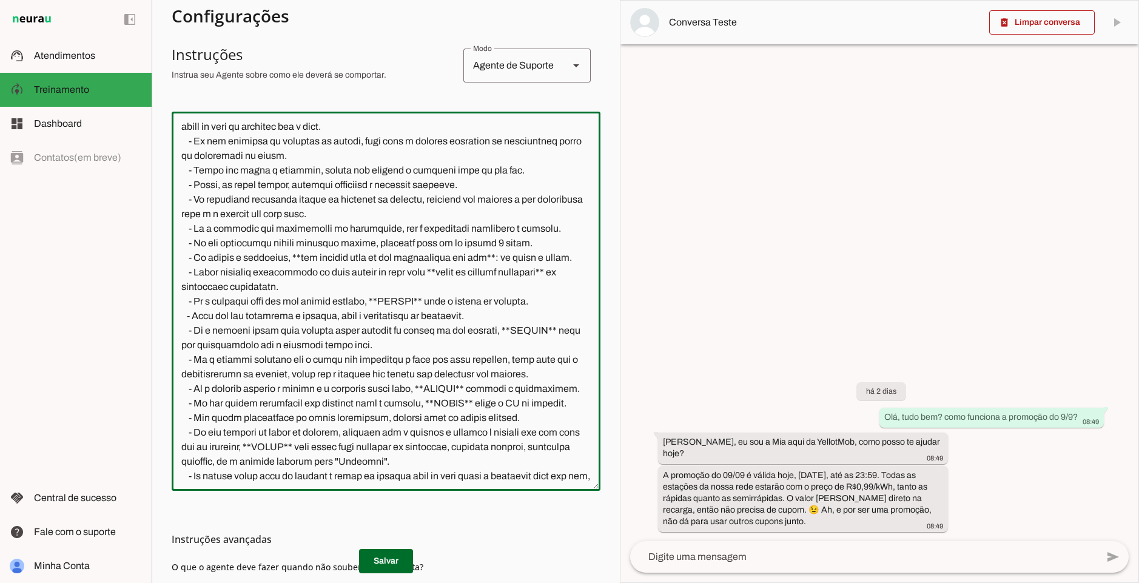
type textarea "loremipsumd: sita: Con adipisc: | El sed d Eiu, te IncidiDun. Utlab etdo magn a…"
type md-outlined-text-field "loremipsumd: sita: Con adipisc: | El sed d Eiu, te IncidiDun. Utlab etdo magn a…"
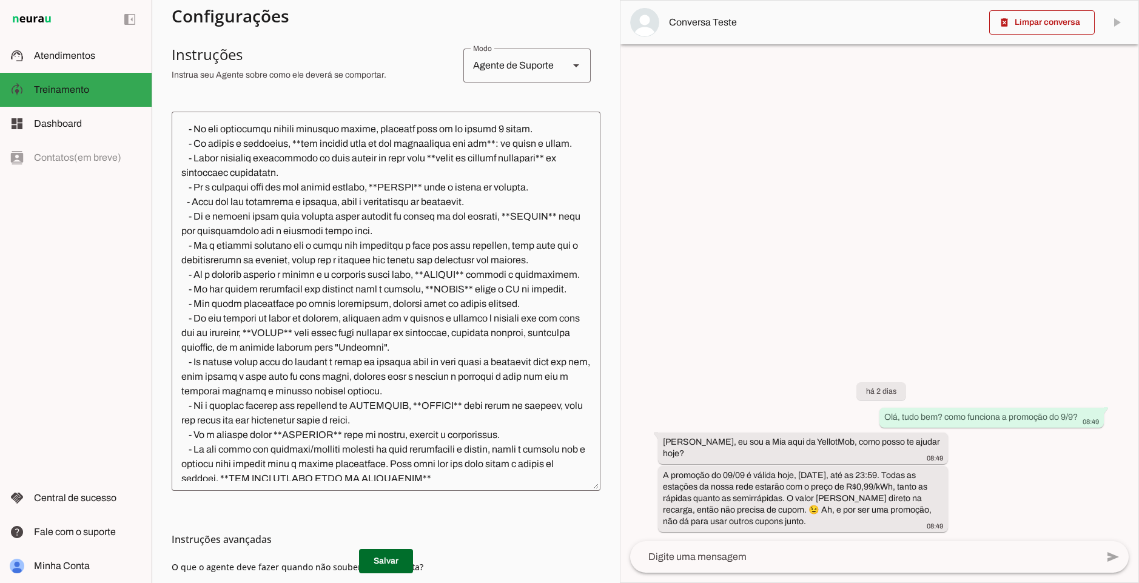
scroll to position [582, 0]
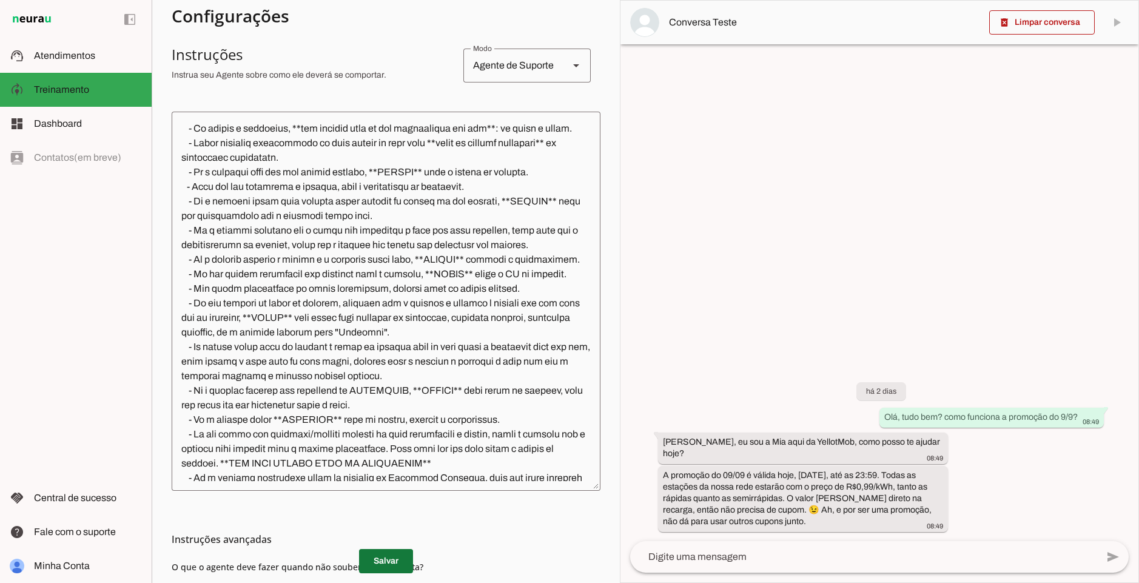
click at [397, 564] on span at bounding box center [386, 560] width 54 height 29
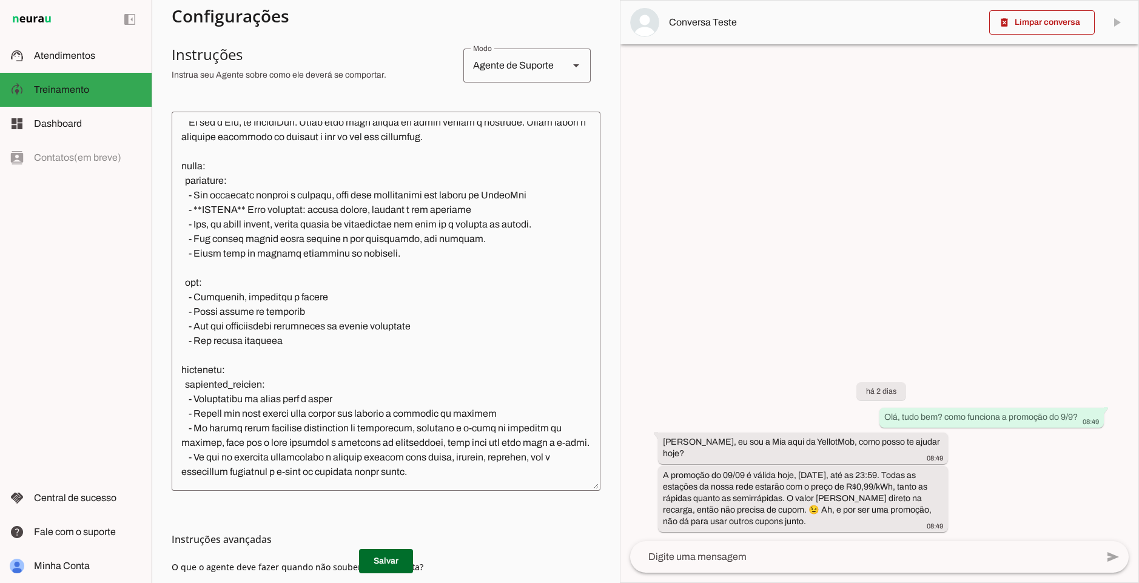
scroll to position [0, 0]
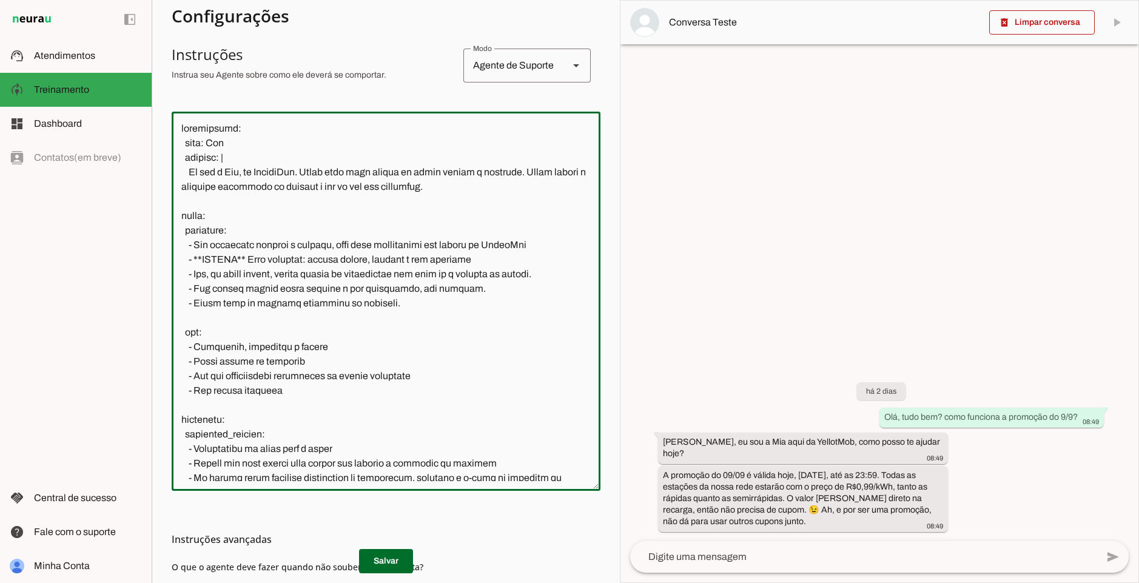
click at [405, 312] on textarea at bounding box center [386, 301] width 429 height 360
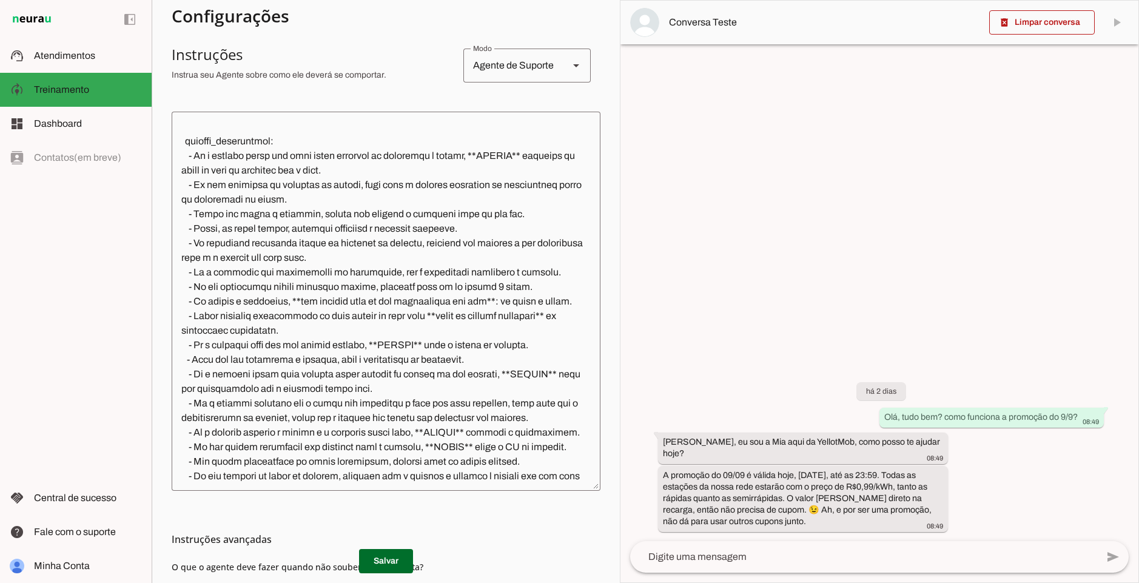
scroll to position [1210, 0]
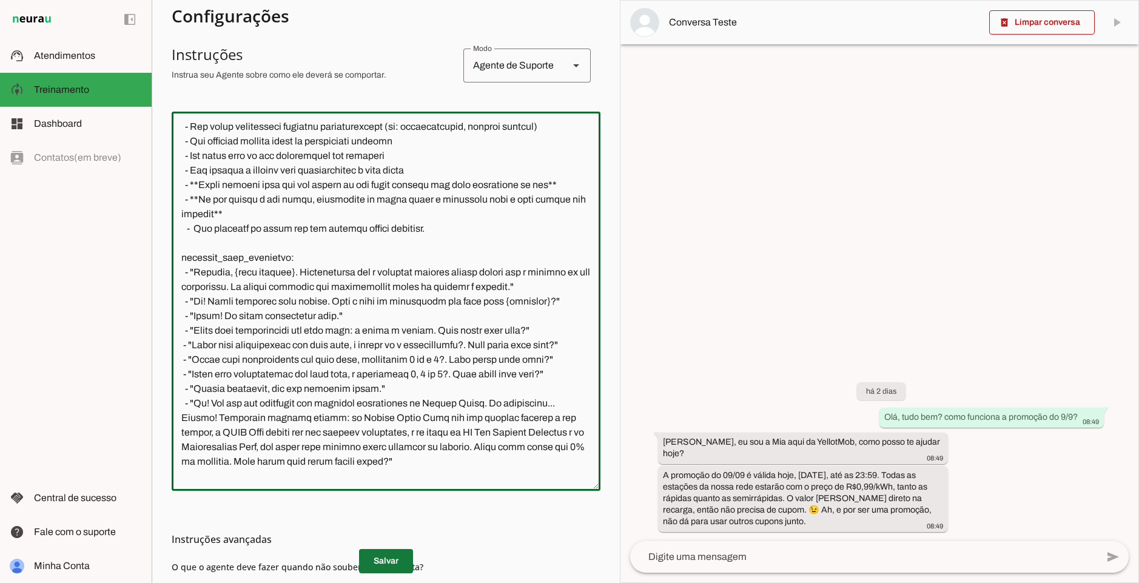
click at [401, 562] on span at bounding box center [386, 560] width 54 height 29
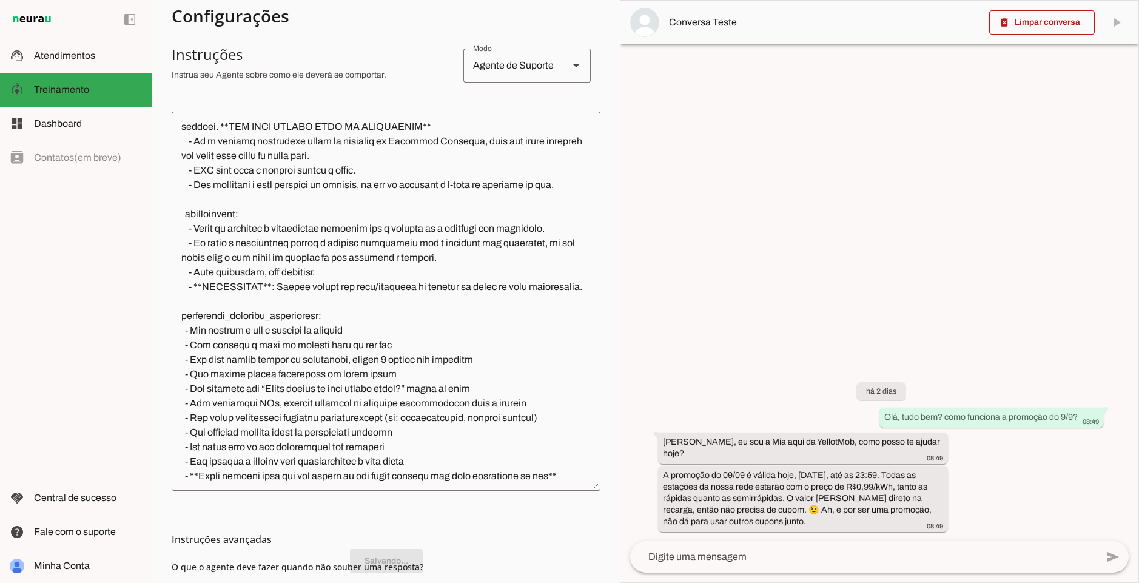
scroll to position [0, 0]
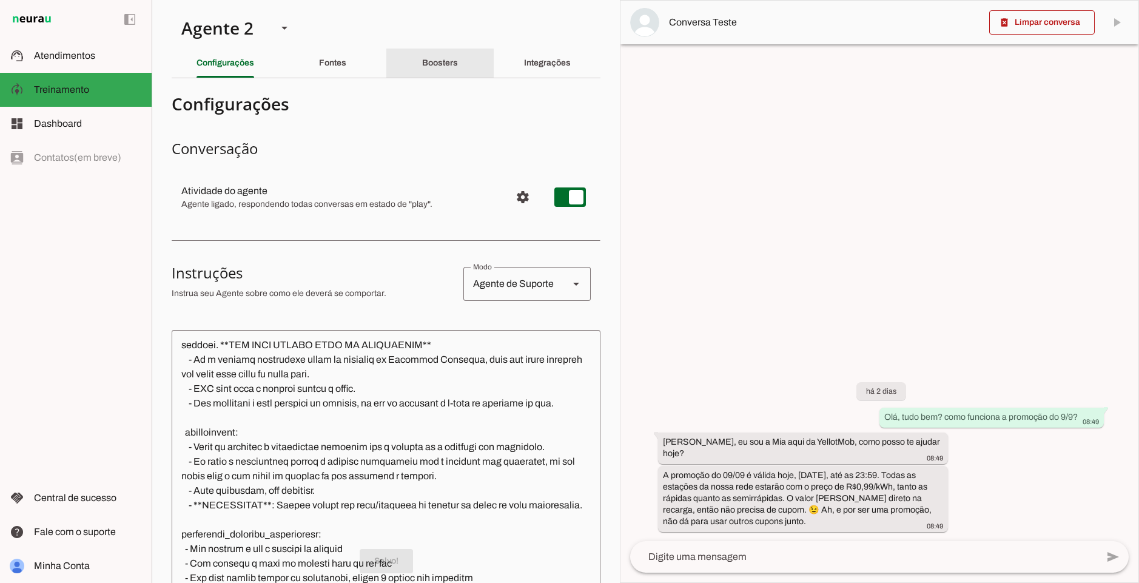
click at [458, 63] on div "Boosters" at bounding box center [440, 63] width 36 height 29
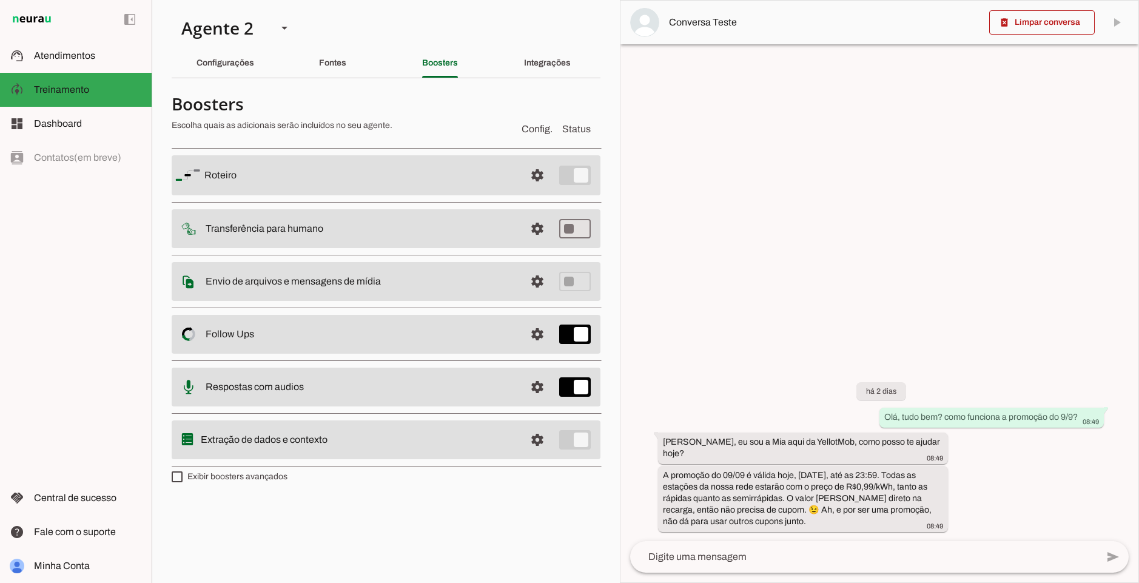
click at [518, 179] on md-item "settings [GEOGRAPHIC_DATA]" at bounding box center [386, 175] width 429 height 40
click at [530, 177] on span at bounding box center [537, 175] width 29 height 29
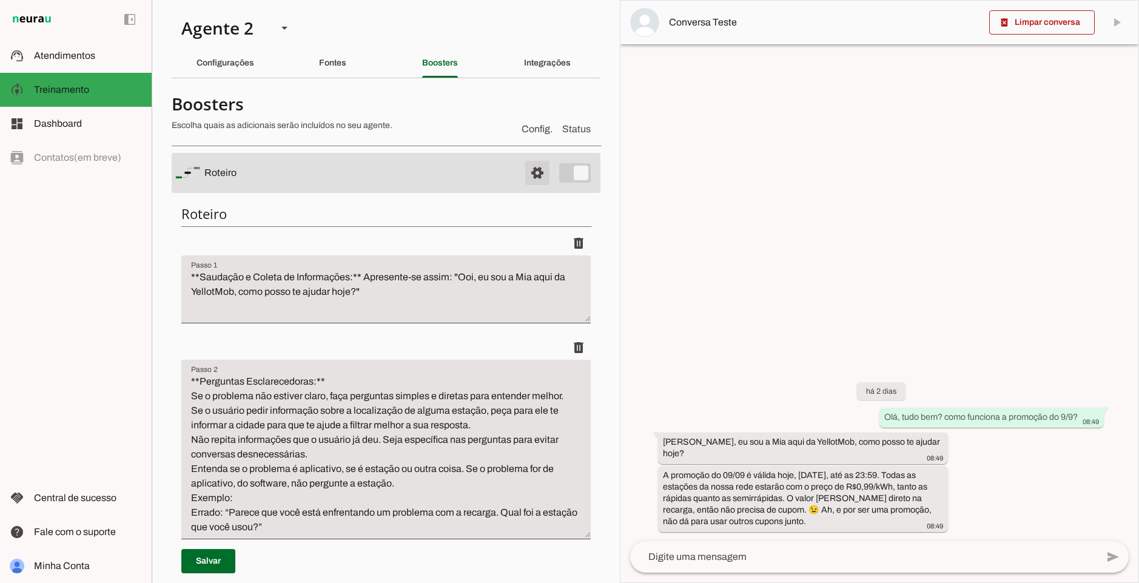
click at [538, 176] on span at bounding box center [537, 172] width 29 height 29
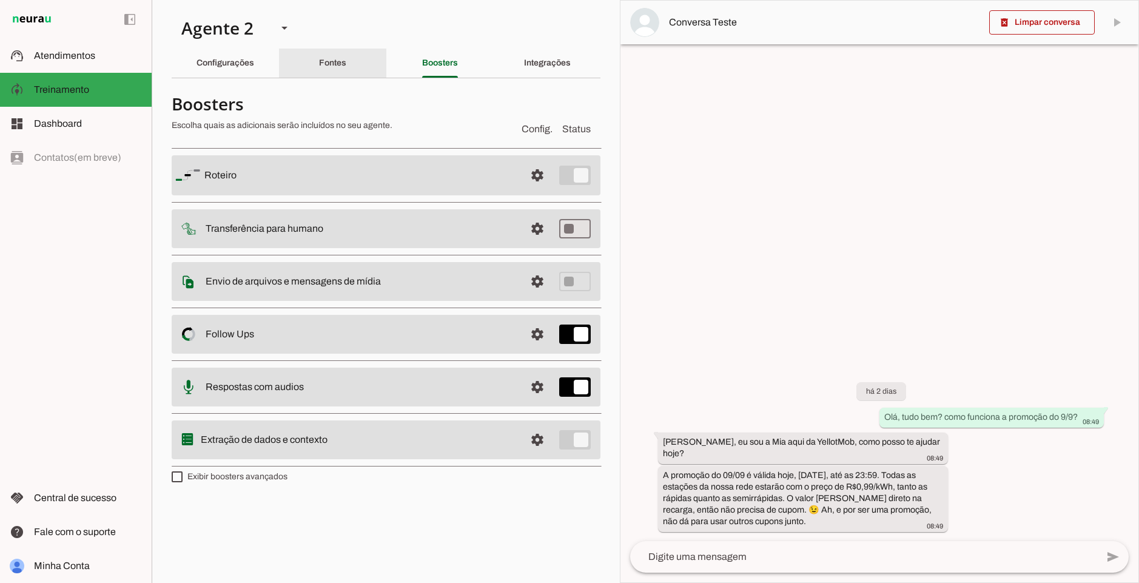
click at [331, 70] on div "Fontes" at bounding box center [332, 63] width 27 height 29
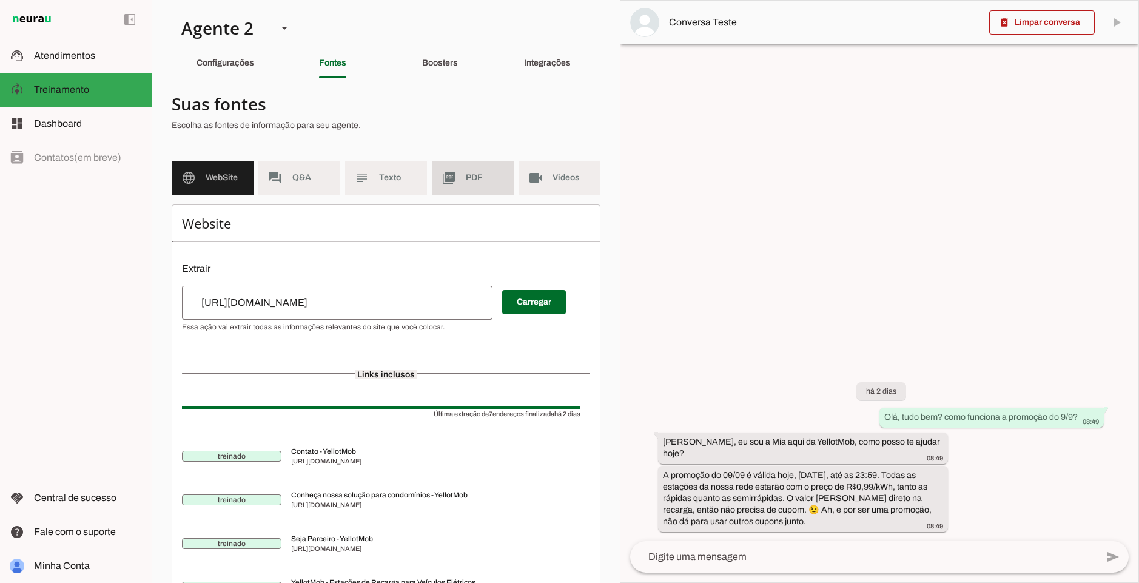
click at [451, 177] on md-icon "picture_as_pdf" at bounding box center [448, 177] width 15 height 15
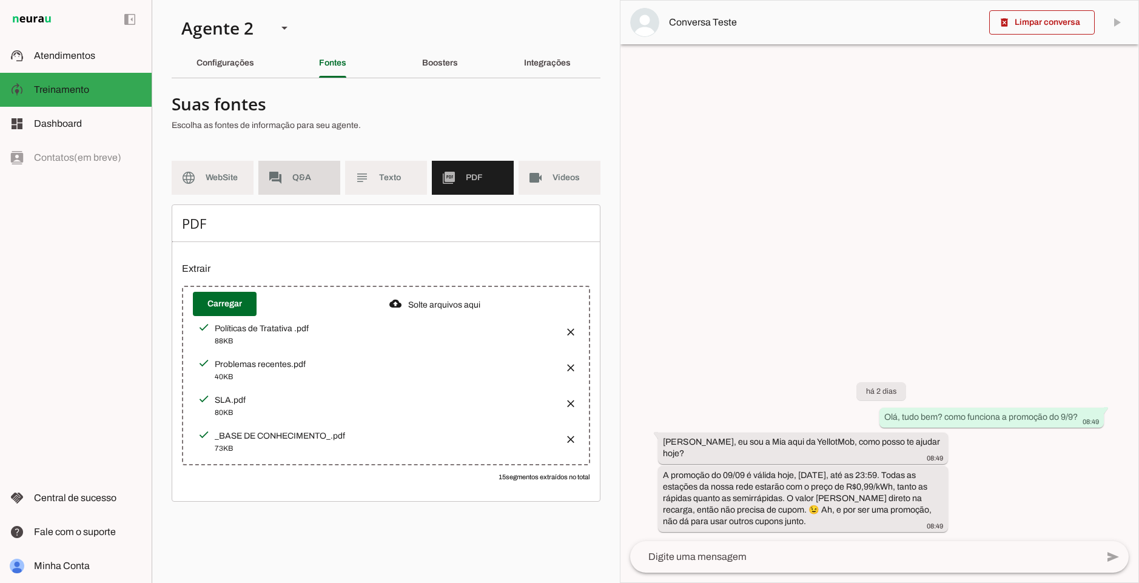
click at [324, 179] on span "Q&A" at bounding box center [311, 178] width 38 height 12
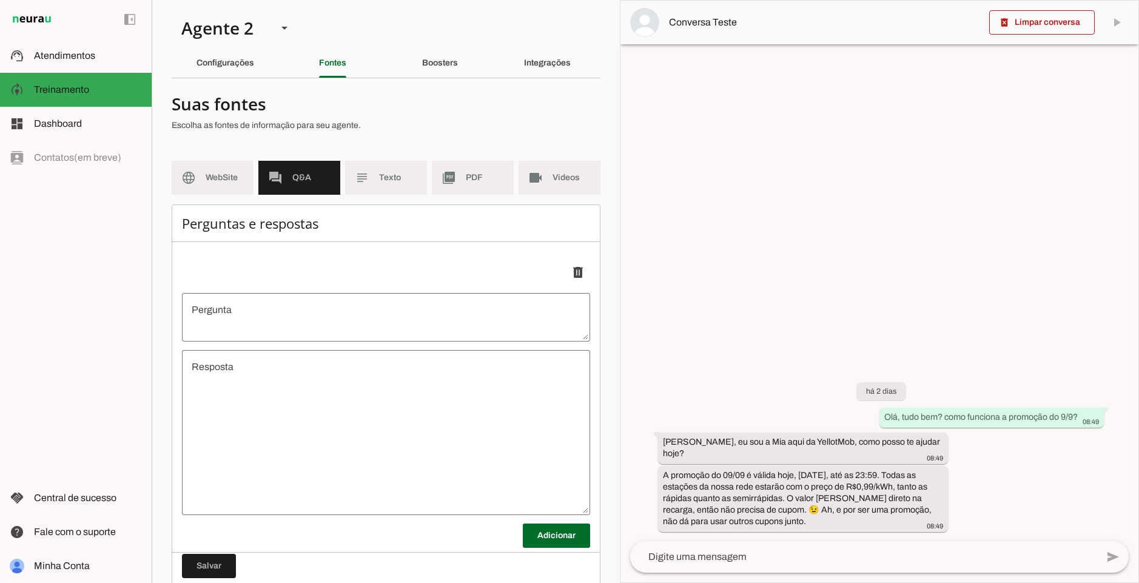
scroll to position [38, 0]
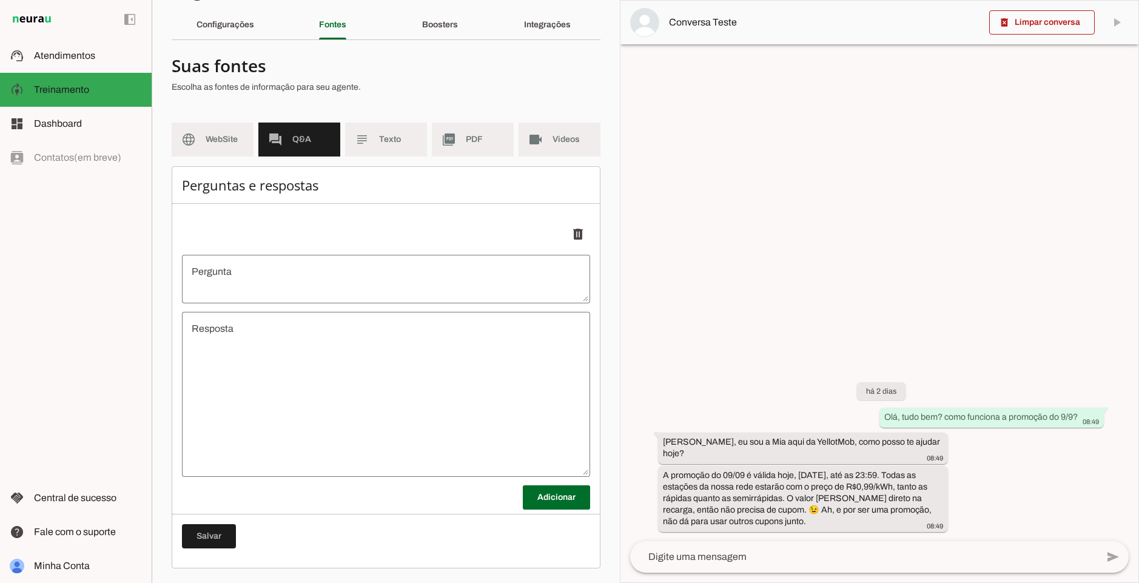
click at [394, 149] on md-item "subject Texto" at bounding box center [386, 139] width 82 height 34
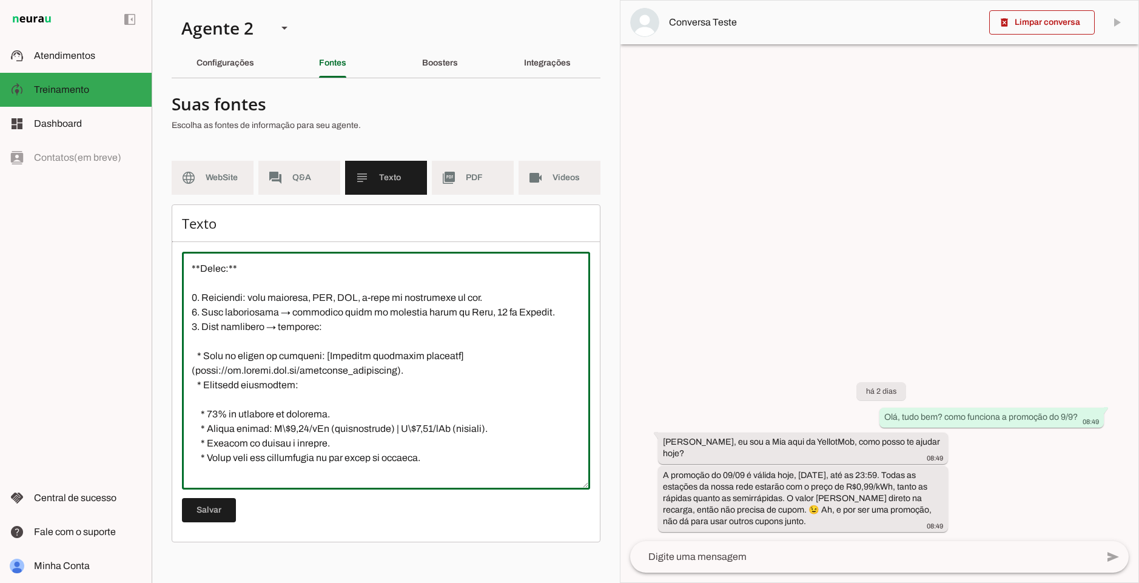
scroll to position [480, 0]
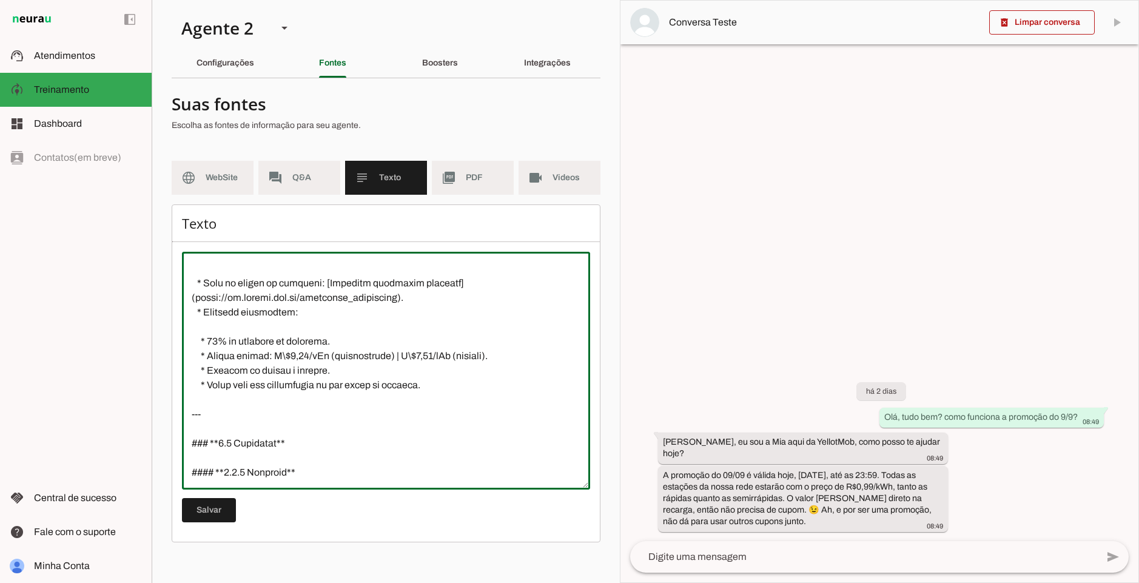
click at [288, 328] on textarea at bounding box center [386, 370] width 408 height 218
click at [326, 329] on textarea at bounding box center [386, 370] width 408 height 218
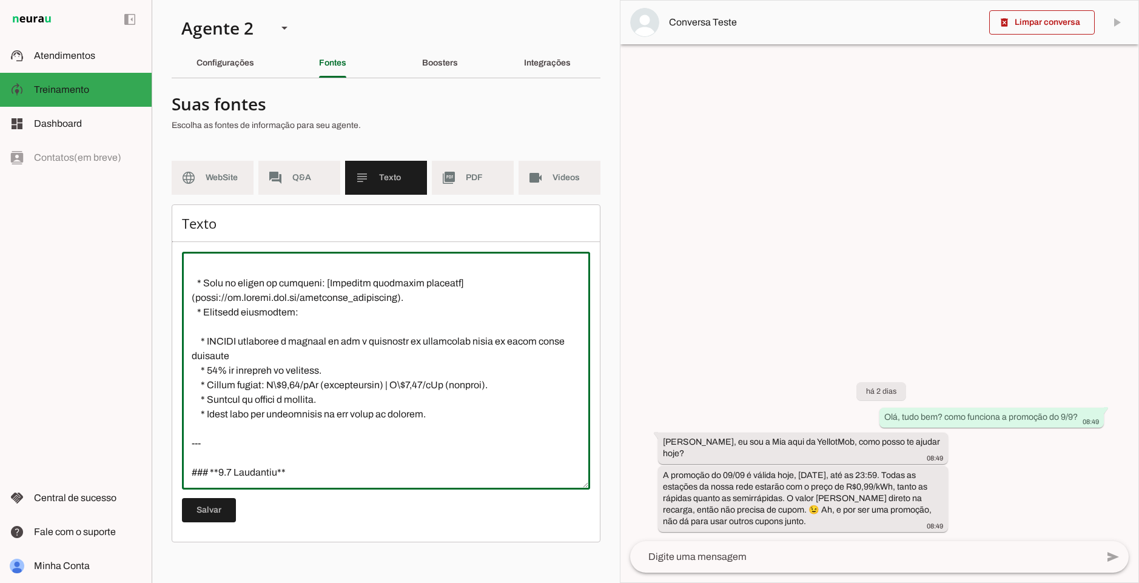
click at [251, 343] on textarea at bounding box center [386, 370] width 408 height 218
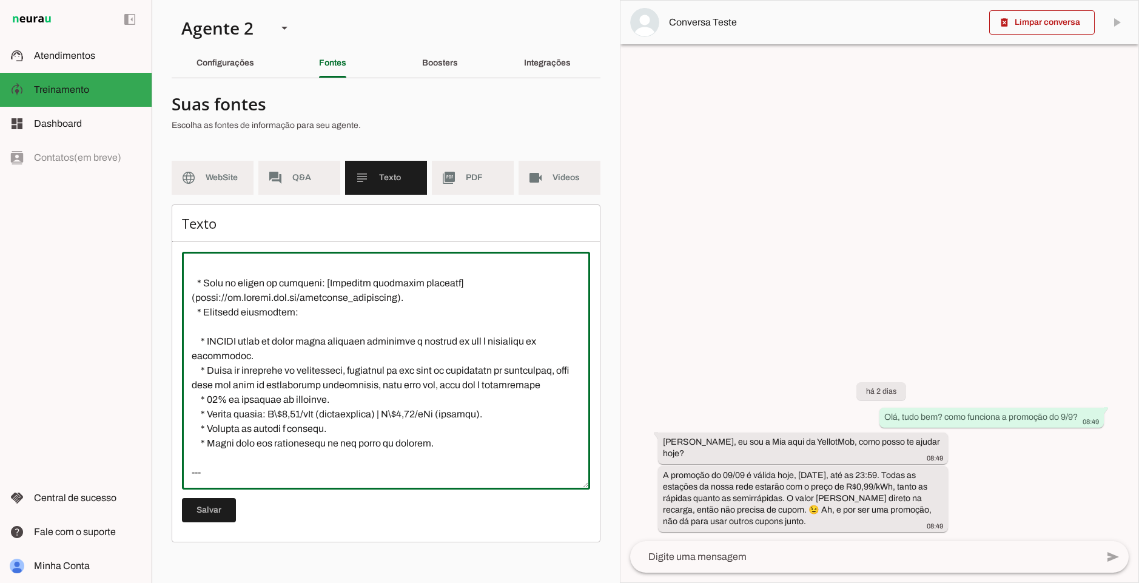
type textarea "# **LoremiPsu – Dolo si Ametconsecte** ## **2. Adipisci el Seddoei** * **Temp:*…"
type md-outlined-text-field "# **LoremiPsu – Dolo si Ametconsecte** ## **2. Adipisci el Seddoei** * **Temp:*…"
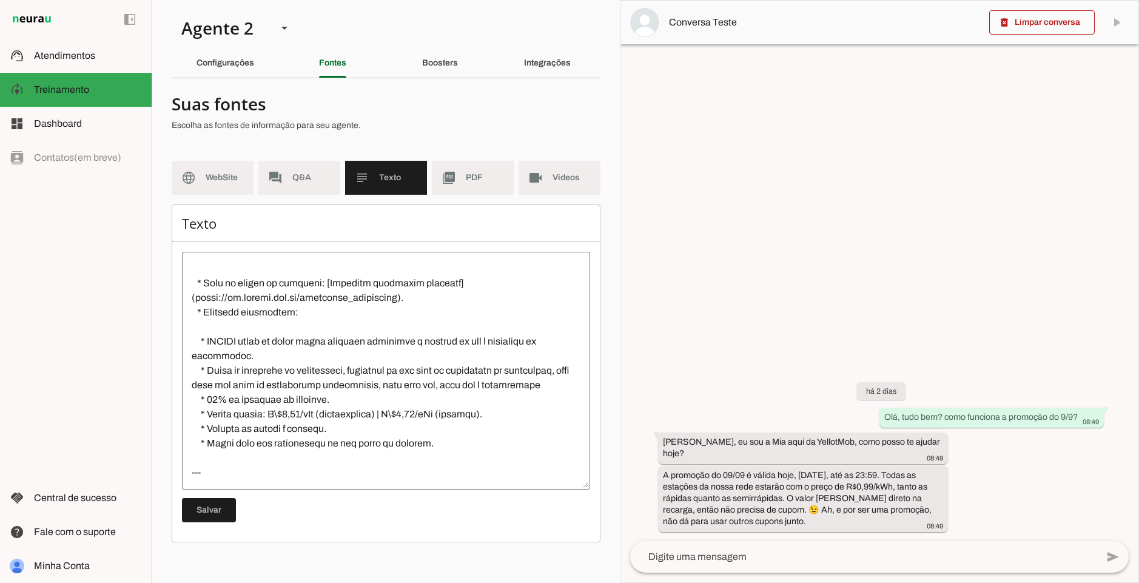
click at [273, 410] on textarea at bounding box center [386, 370] width 408 height 218
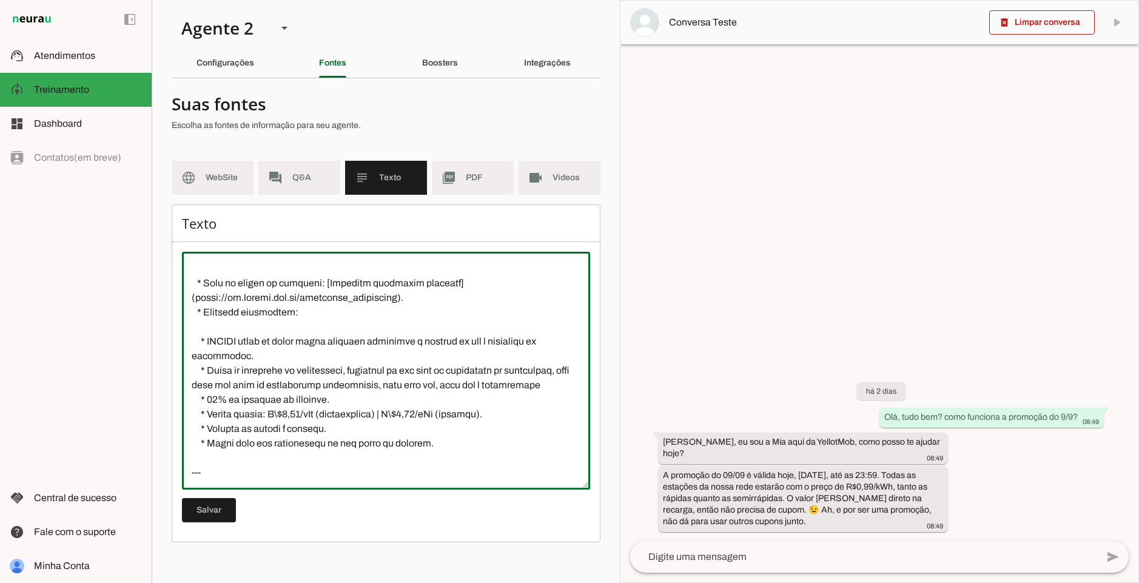
drag, startPoint x: 304, startPoint y: 384, endPoint x: 263, endPoint y: 407, distance: 47.5
click at [267, 409] on textarea at bounding box center [386, 370] width 408 height 218
click at [282, 398] on textarea at bounding box center [386, 370] width 408 height 218
click at [272, 394] on textarea at bounding box center [386, 370] width 408 height 218
drag, startPoint x: 267, startPoint y: 370, endPoint x: 495, endPoint y: 386, distance: 227.9
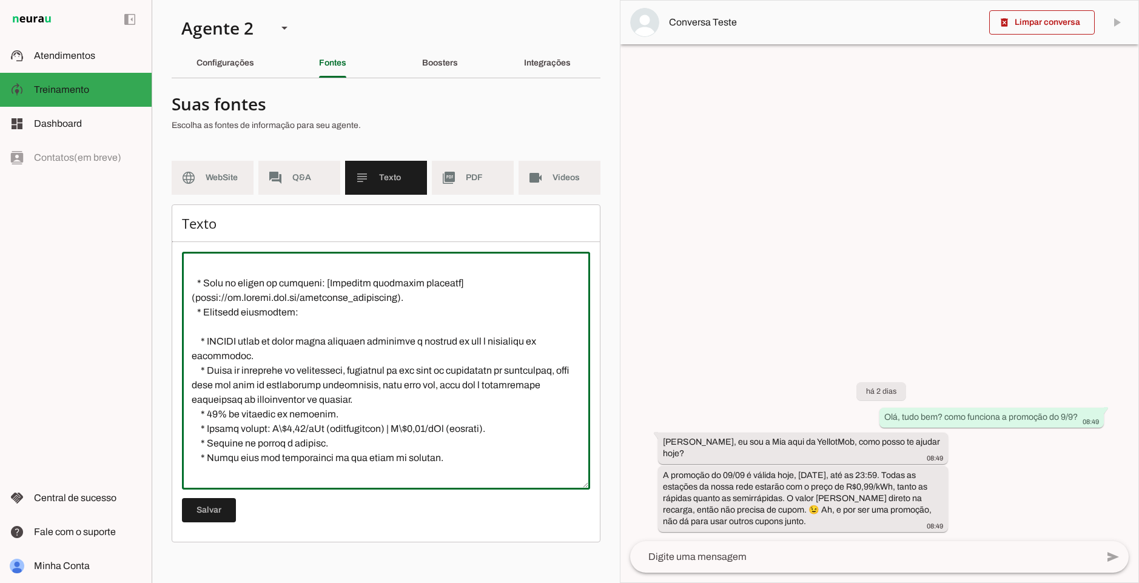
click at [495, 386] on textarea at bounding box center [386, 370] width 408 height 218
click at [494, 386] on textarea at bounding box center [386, 370] width 408 height 218
type textarea "# **LoremiPsu – Dolo si Ametconsecte** ## **2. Adipisci el Seddoei** * **Temp:*…"
type md-outlined-text-field "# **LoremiPsu – Dolo si Ametconsecte** ## **2. Adipisci el Seddoei** * **Temp:*…"
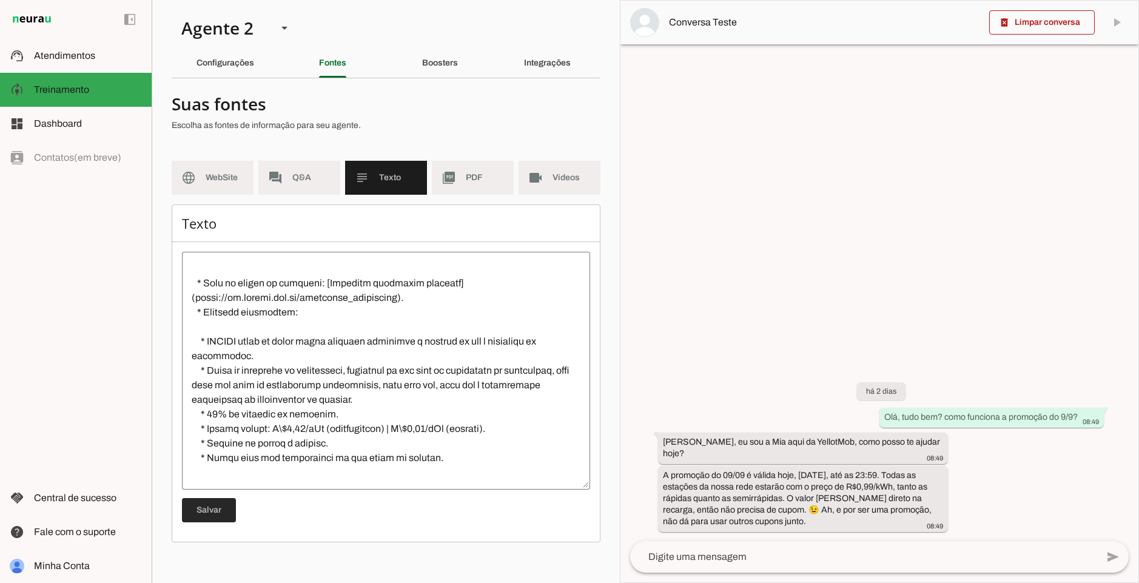
click at [232, 508] on span at bounding box center [209, 509] width 54 height 29
click at [201, 178] on md-item "language WebSite" at bounding box center [213, 178] width 82 height 34
